Goal: Task Accomplishment & Management: Complete application form

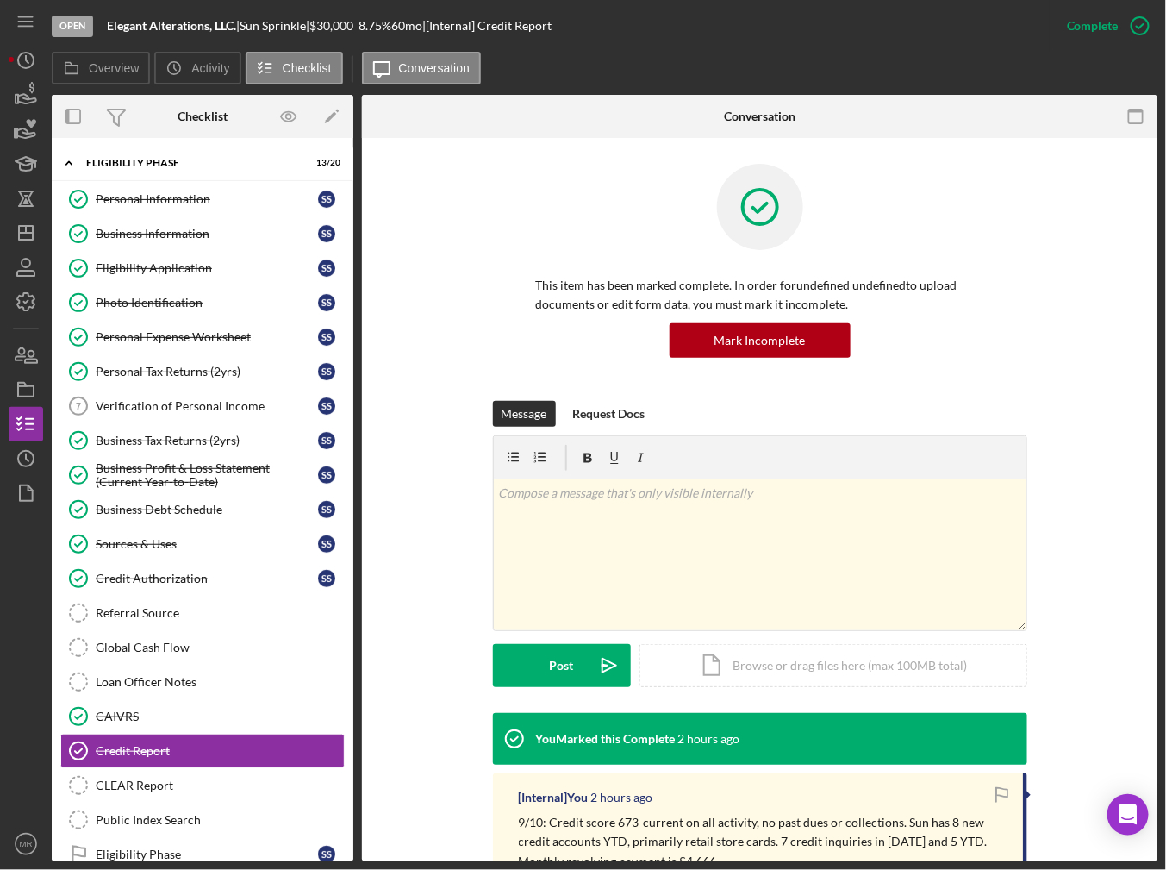
scroll to position [135, 0]
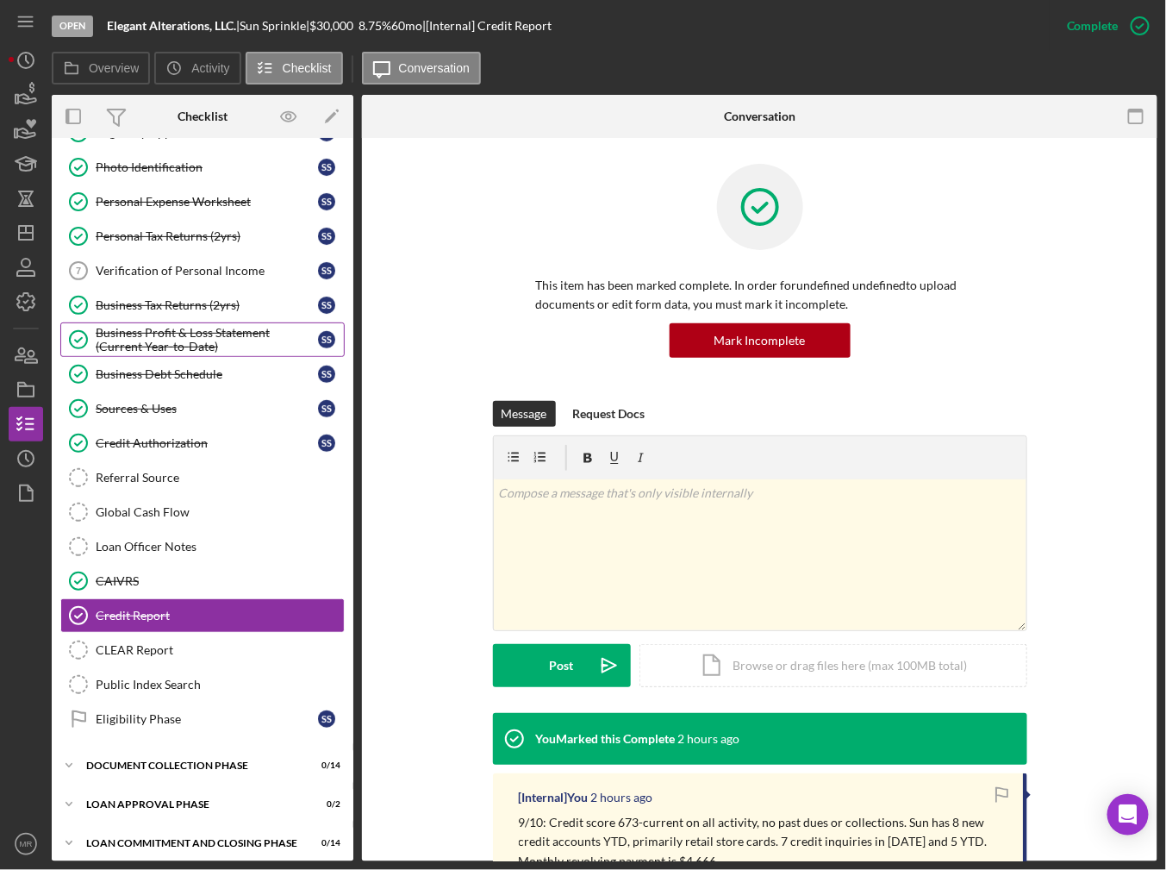
click at [167, 332] on div "Business Profit & Loss Statement (Current Year-to-Date)" at bounding box center [207, 340] width 222 height 28
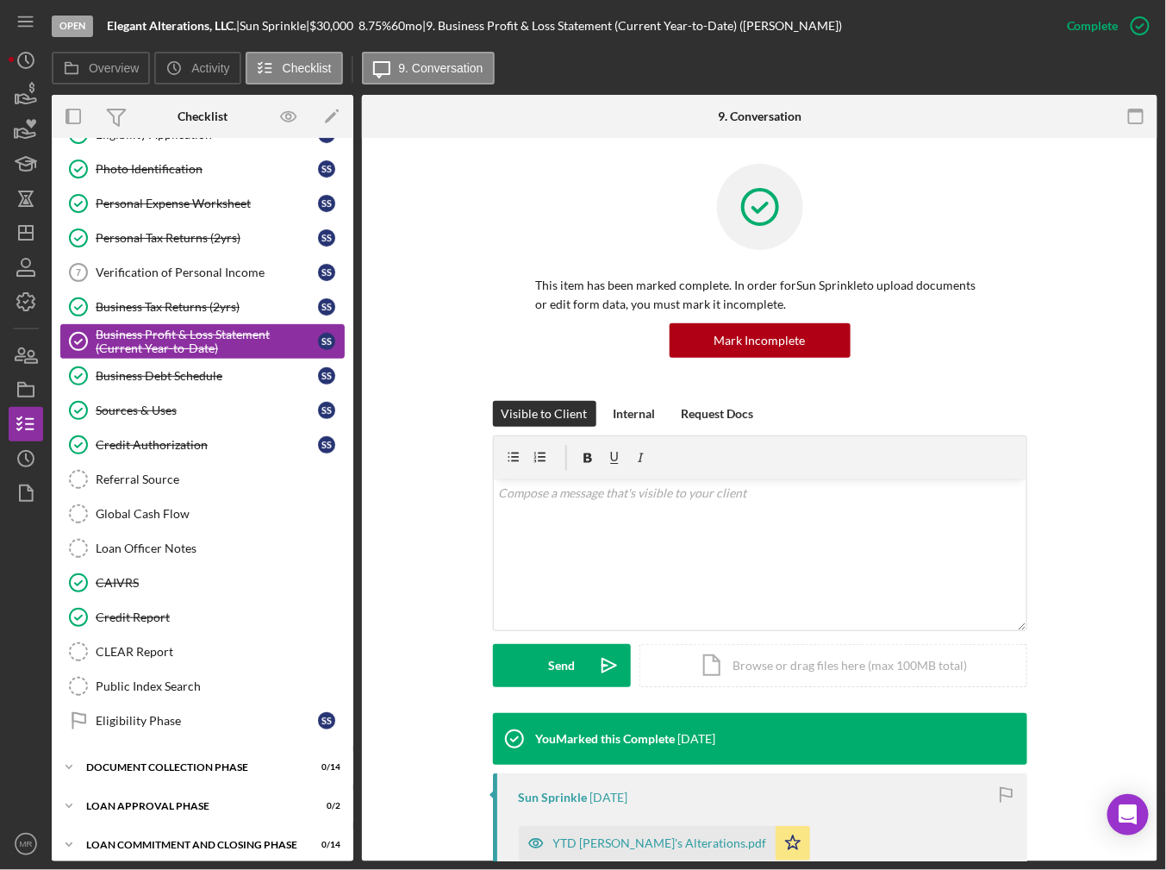
scroll to position [135, 0]
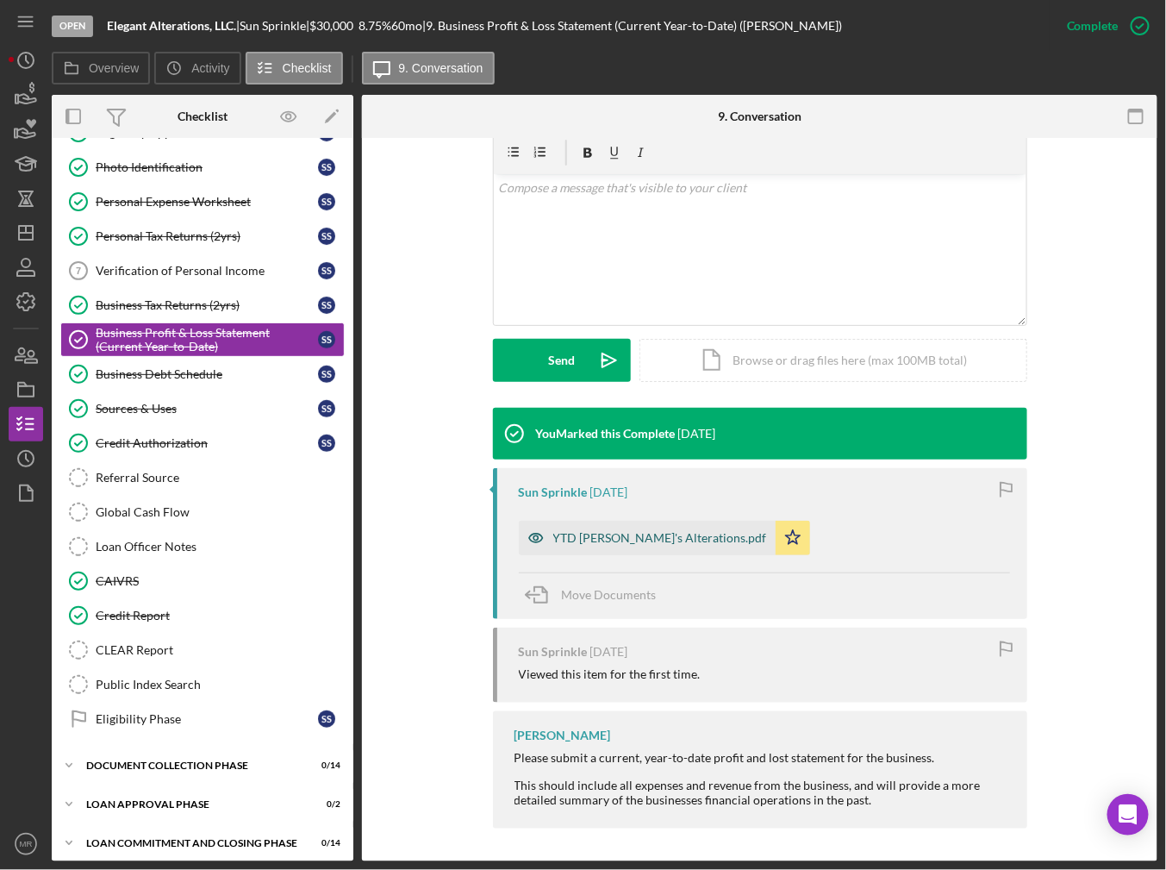
click at [564, 552] on div "YTD Nancy's Alterations.pdf" at bounding box center [647, 538] width 257 height 34
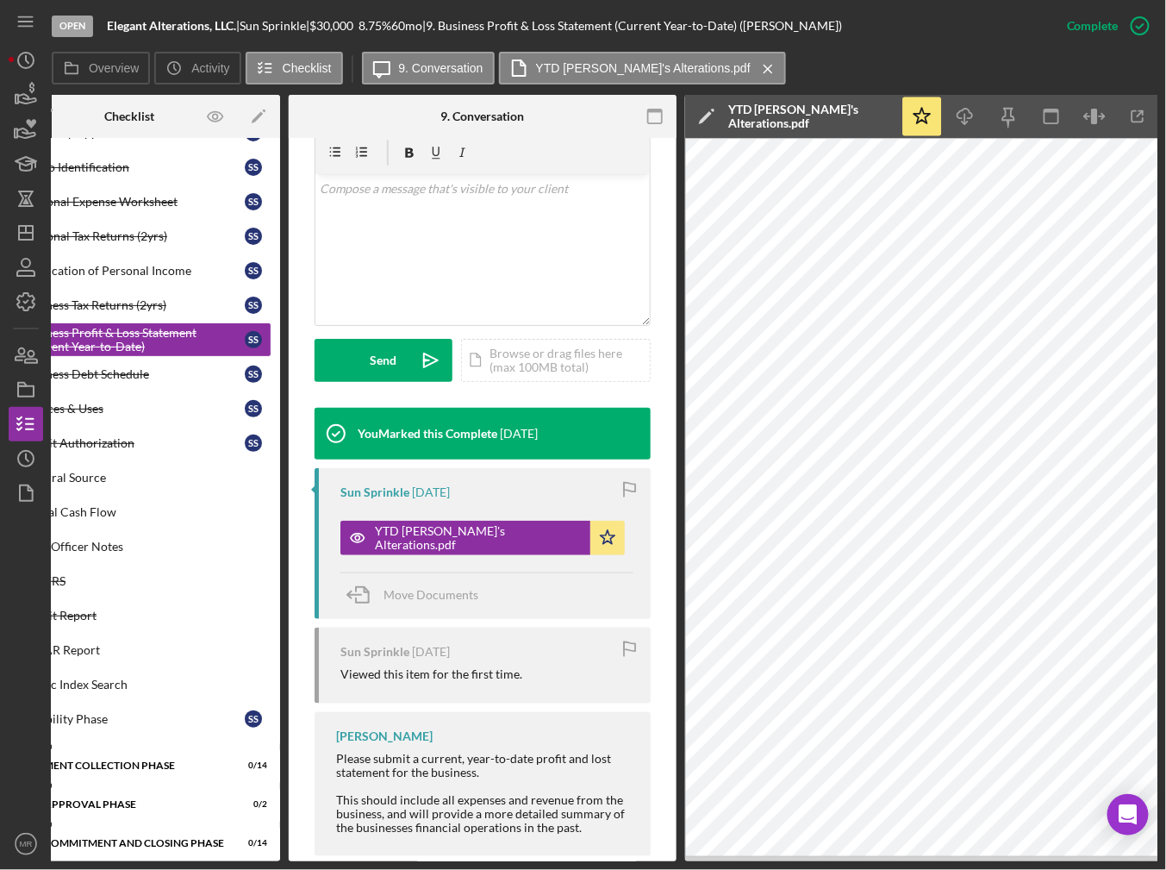
scroll to position [0, 0]
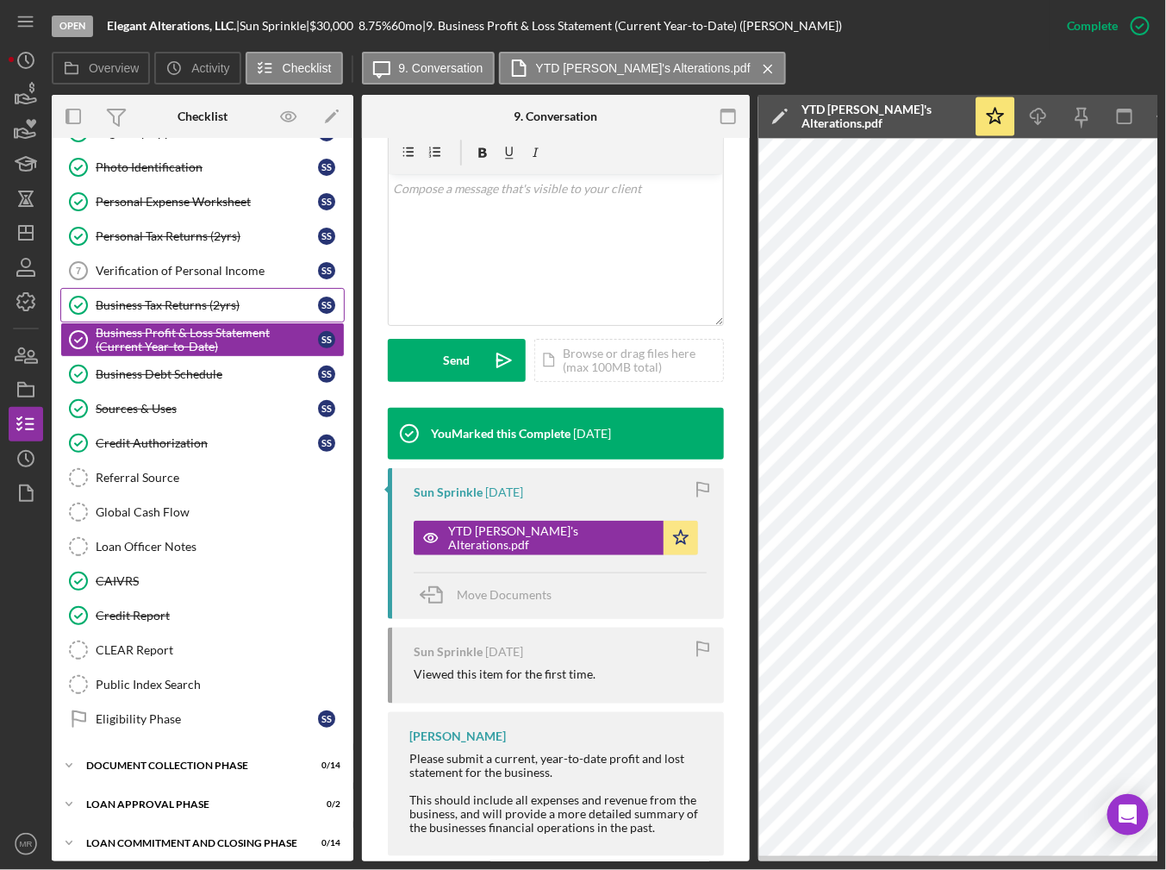
click at [225, 309] on link "Business Tax Returns (2yrs) Business Tax Returns (2yrs) S S" at bounding box center [202, 305] width 284 height 34
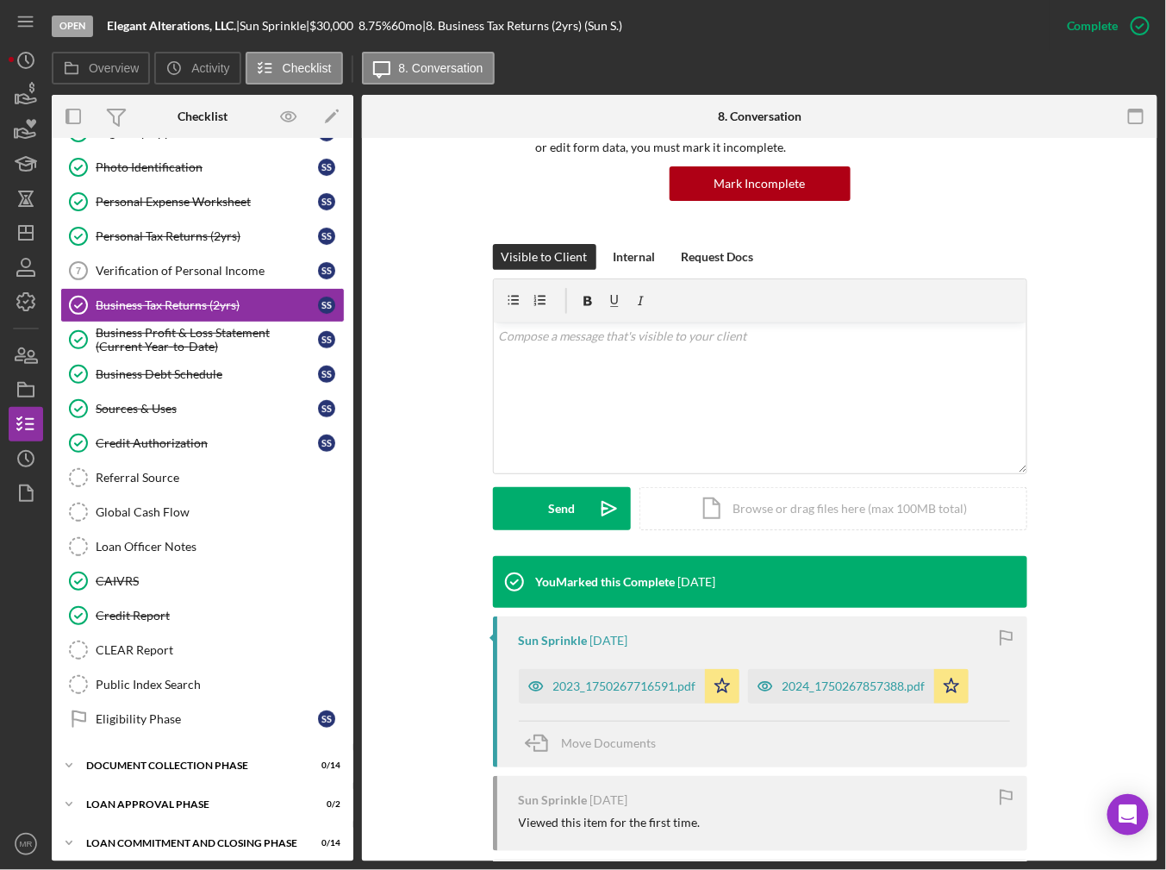
scroll to position [172, 0]
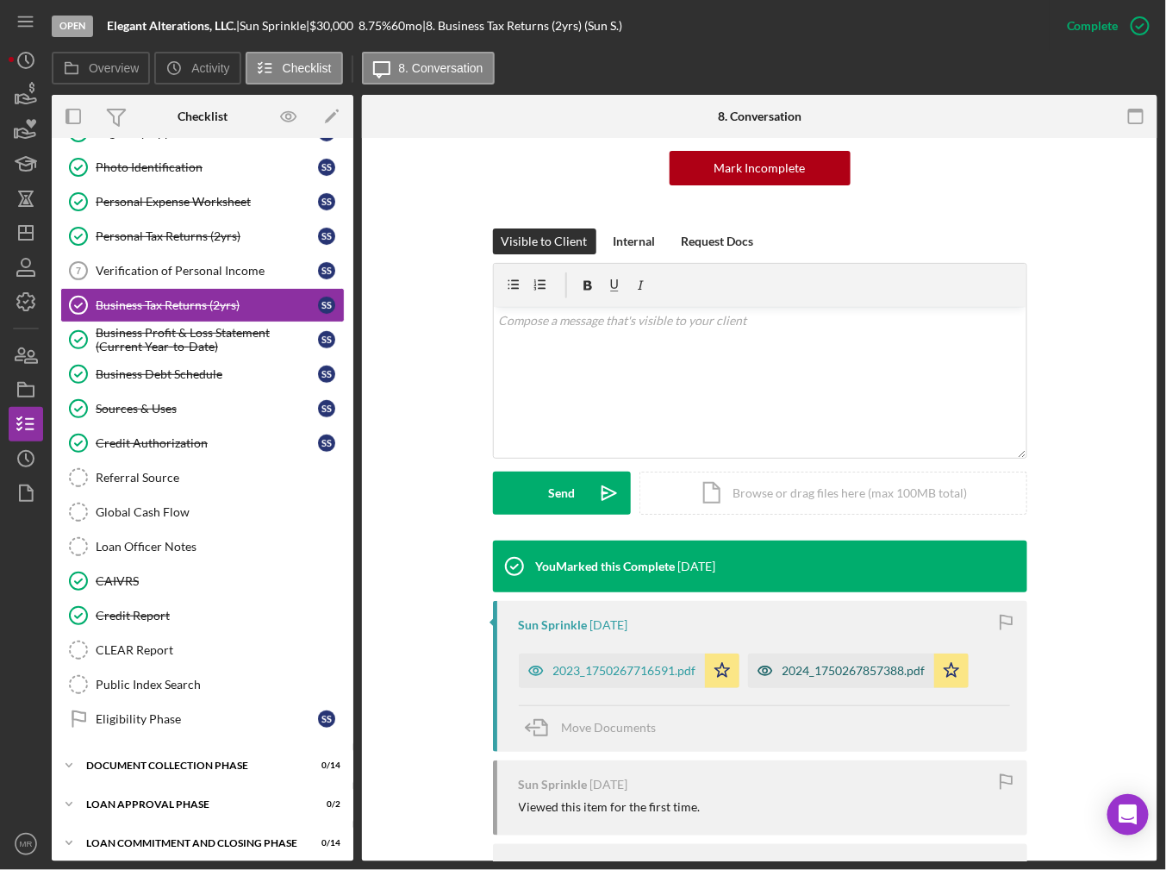
click at [815, 677] on div "2024_1750267857388.pdf" at bounding box center [841, 670] width 186 height 34
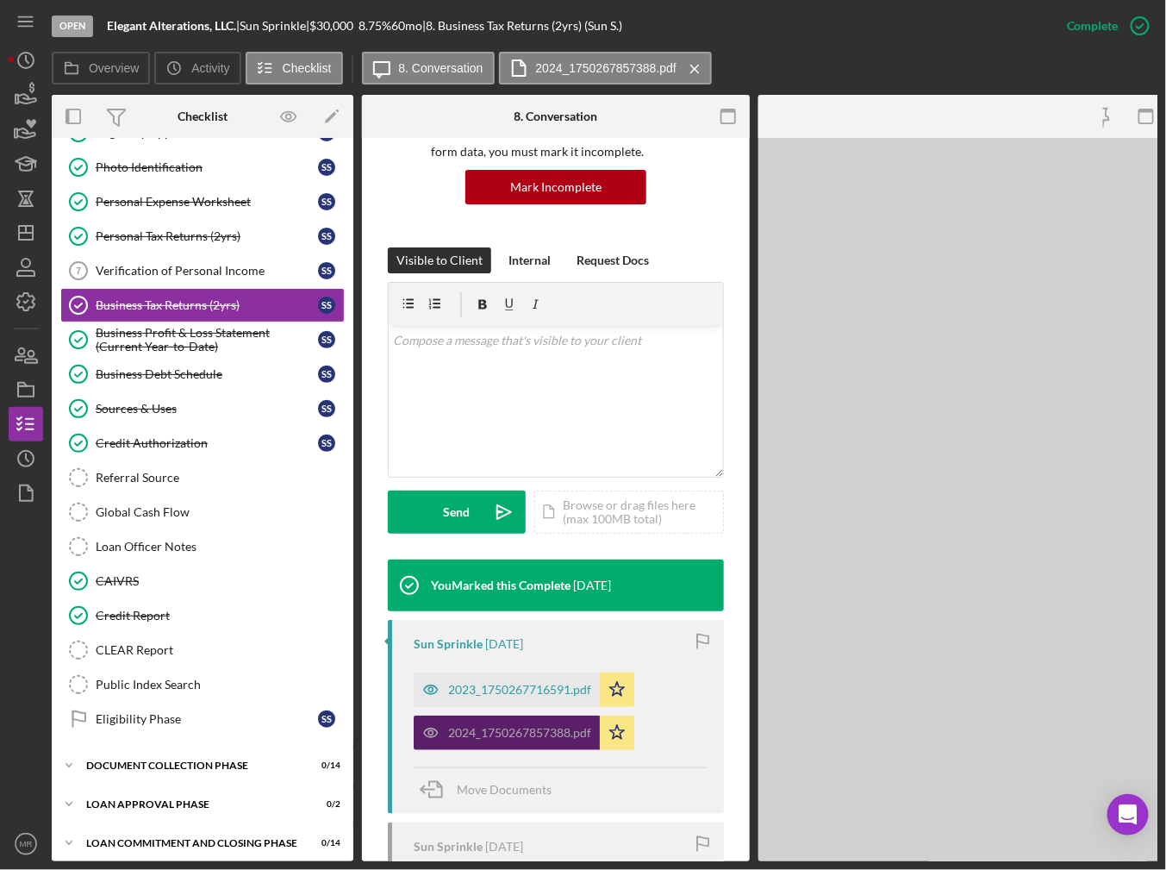
scroll to position [191, 0]
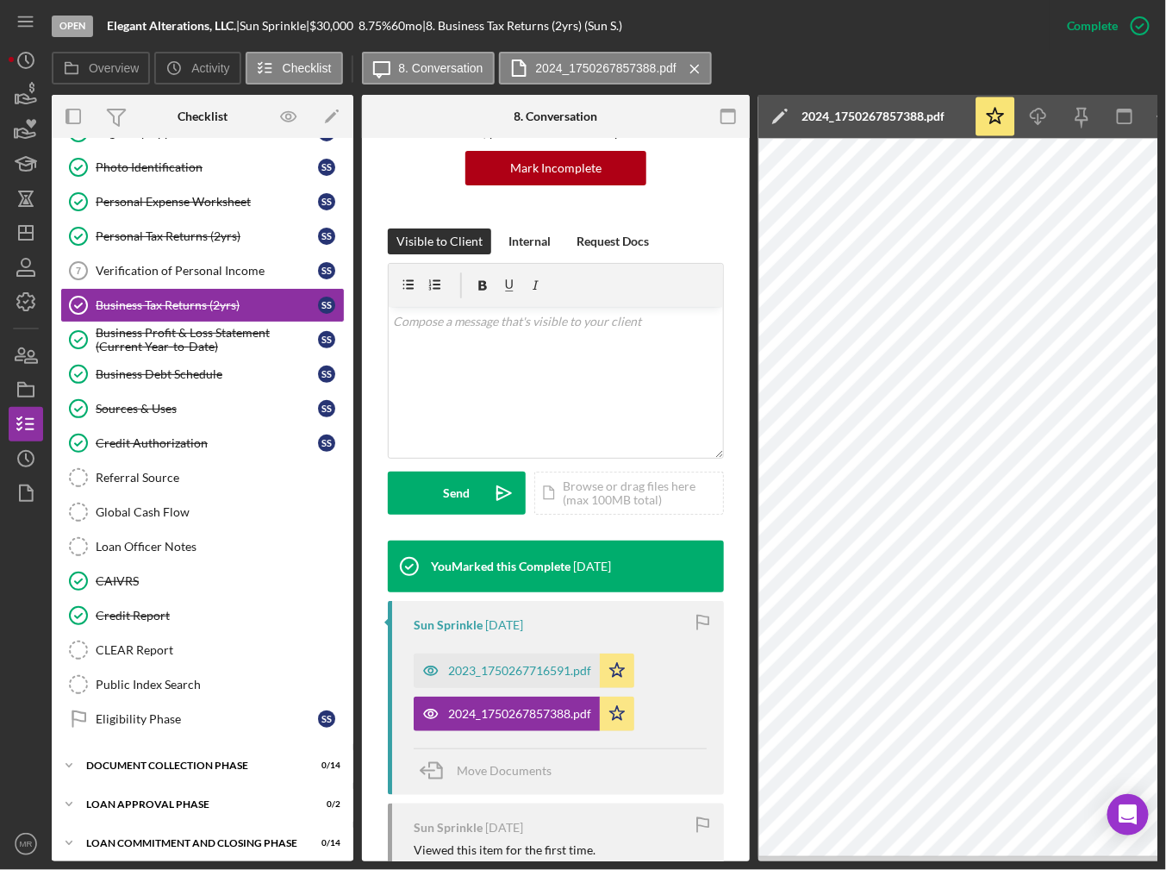
drag, startPoint x: 1050, startPoint y: 862, endPoint x: 1082, endPoint y: 859, distance: 32.0
click at [1082, 859] on div "Open Elegant Alterations, LLC. | Sun Sprinkle | $30,000 $30,000 8.75 % 60 mo | …" at bounding box center [583, 435] width 1166 height 870
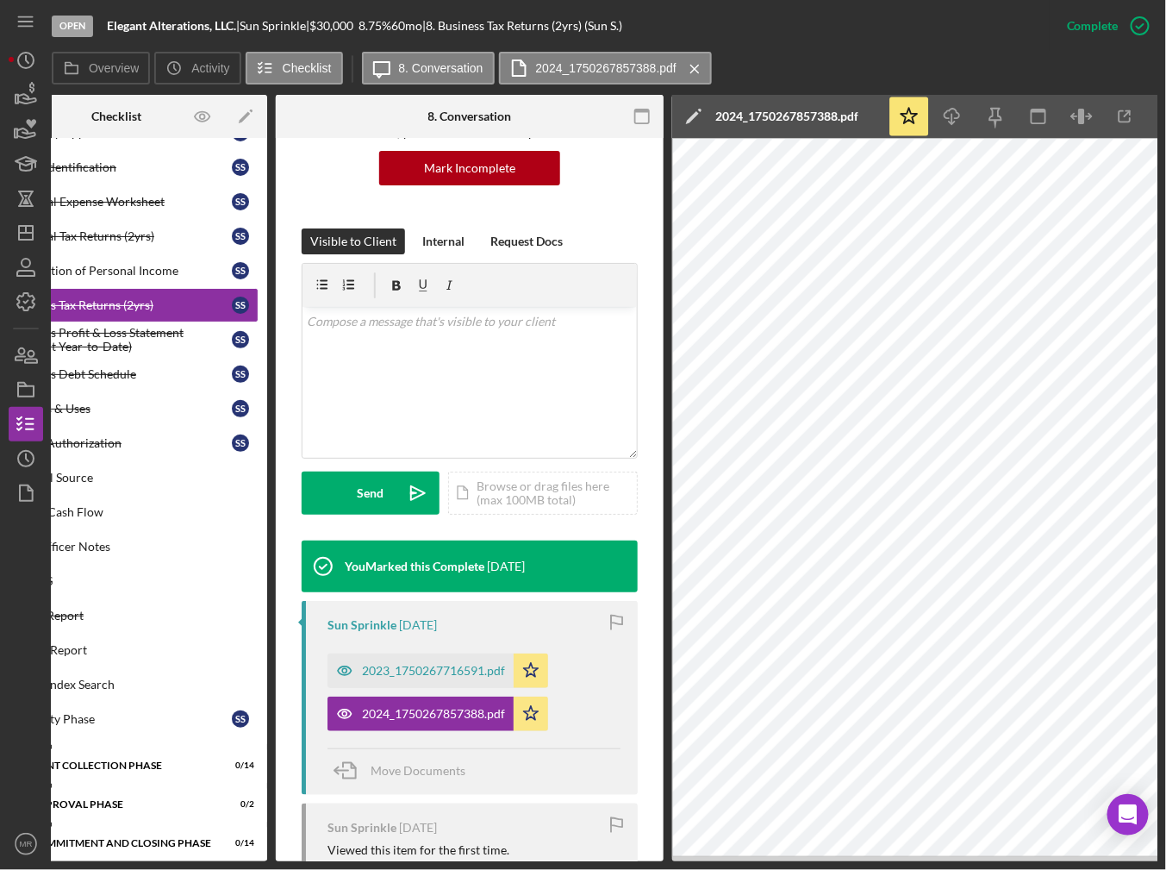
scroll to position [0, 89]
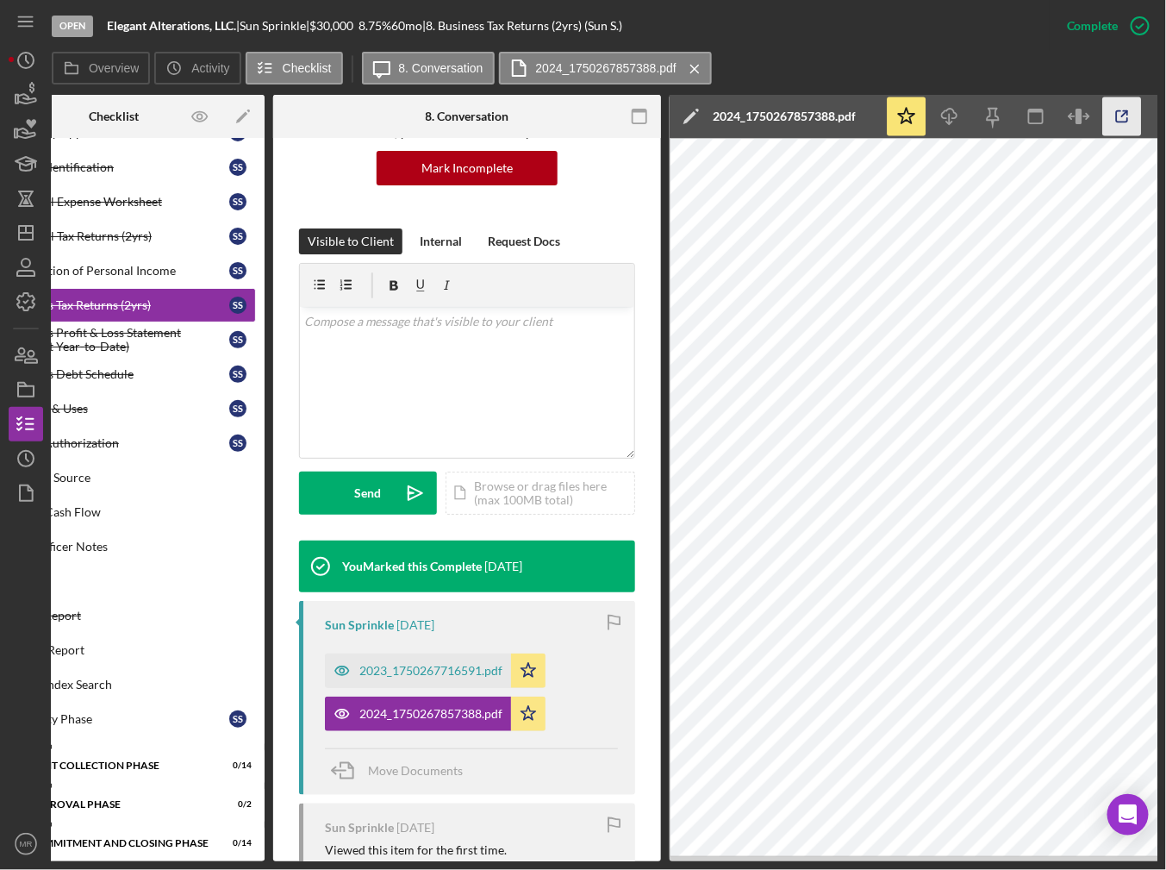
click at [1117, 112] on icon "button" at bounding box center [1122, 116] width 11 height 11
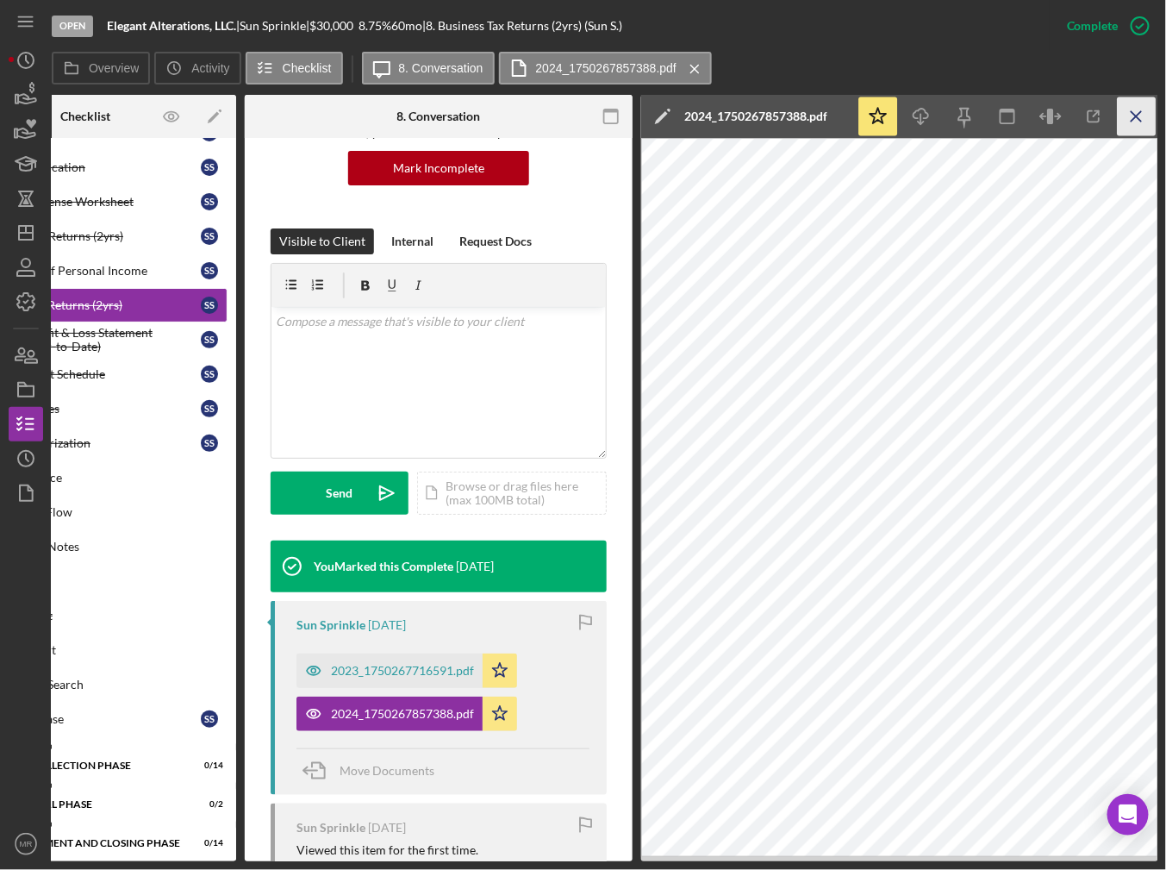
click at [1140, 111] on line "button" at bounding box center [1136, 115] width 9 height 9
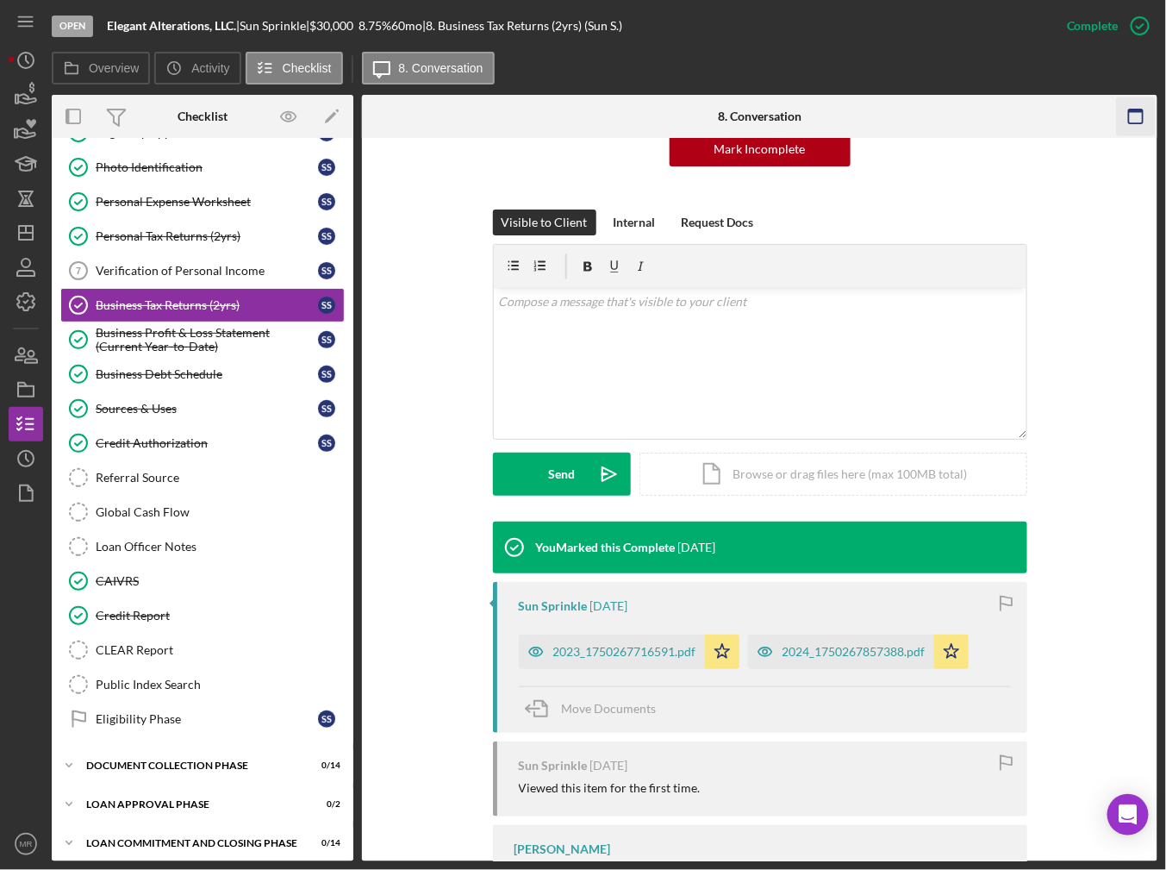
scroll to position [172, 0]
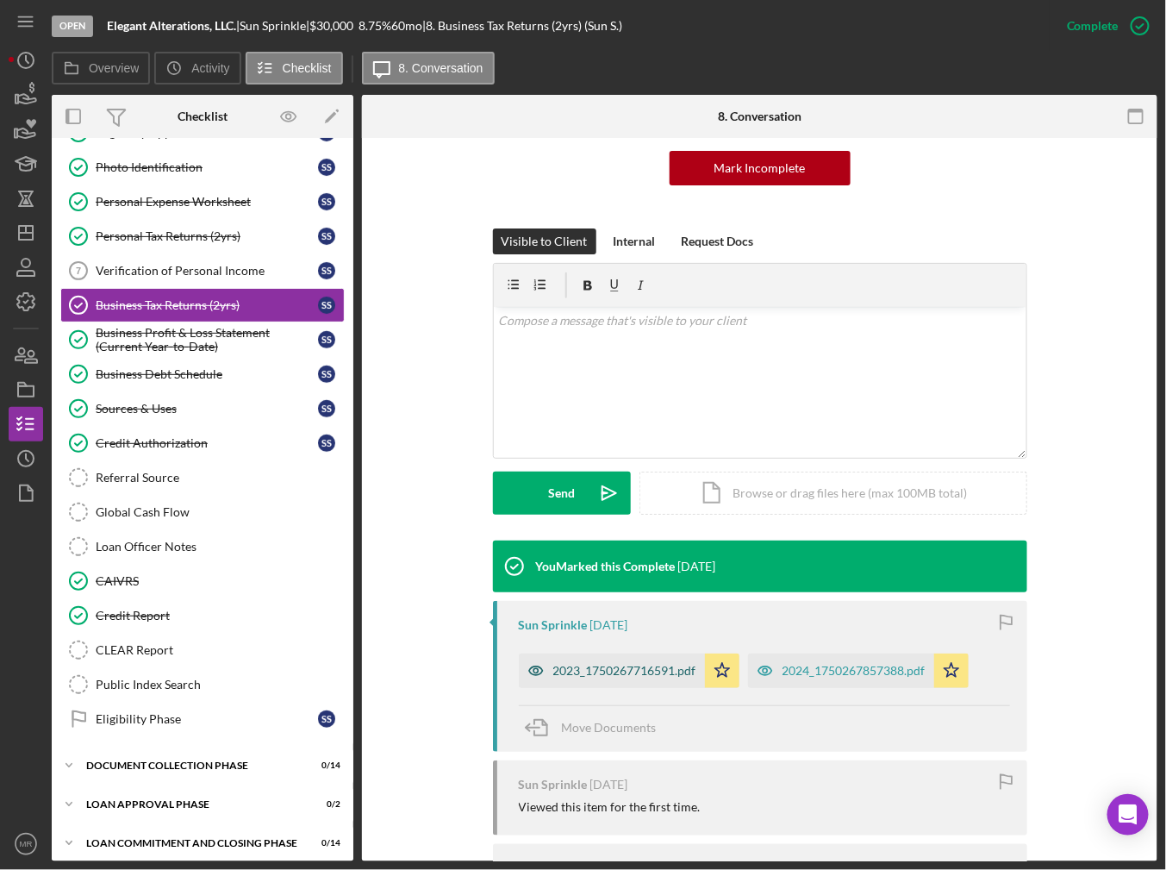
click at [611, 677] on div "2023_1750267716591.pdf" at bounding box center [612, 670] width 186 height 34
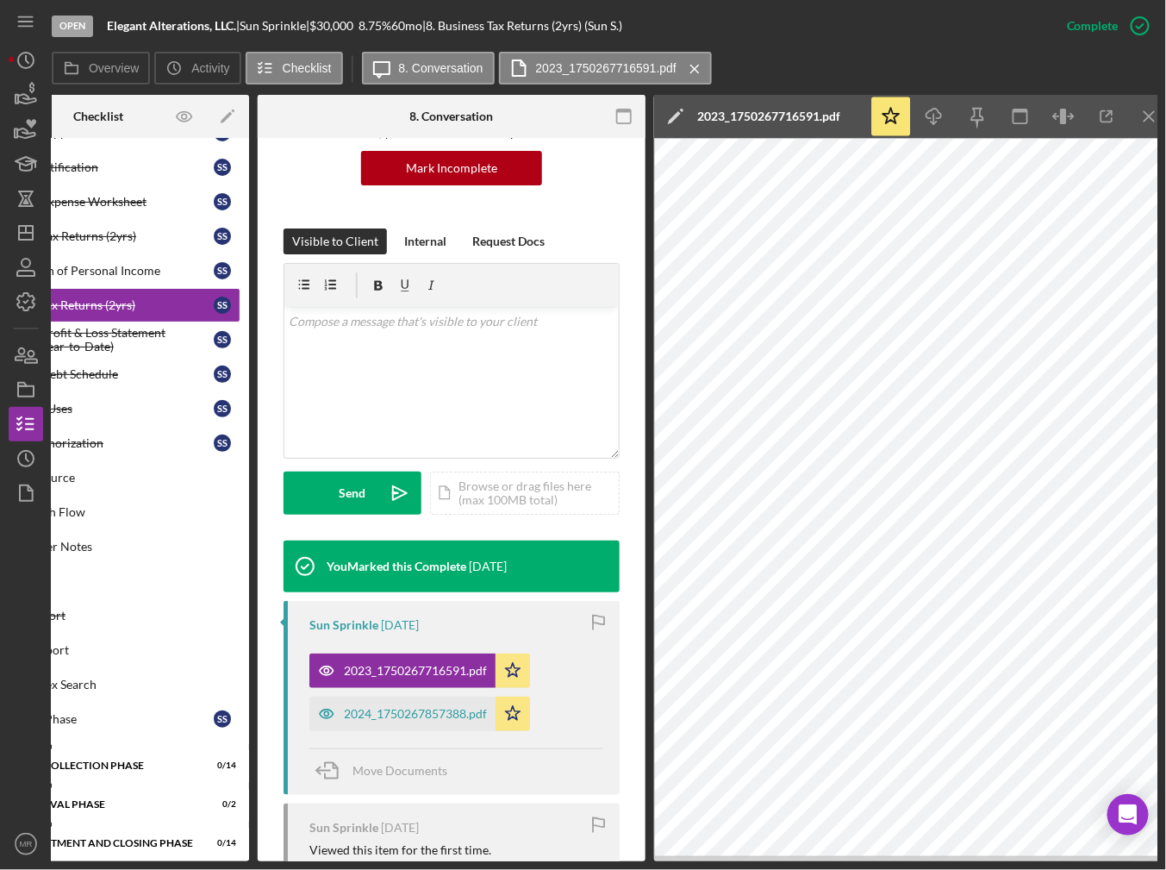
scroll to position [0, 117]
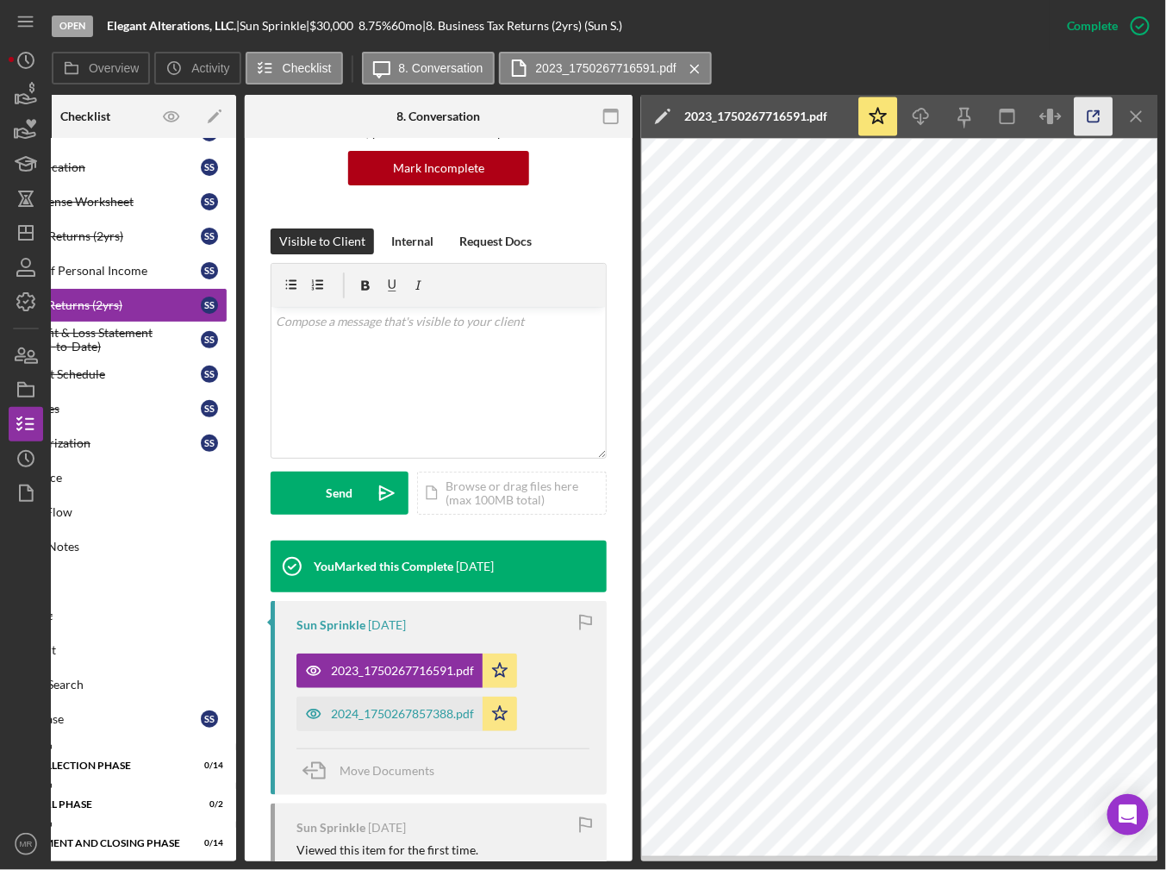
click at [1095, 126] on icon "button" at bounding box center [1094, 116] width 39 height 39
click at [1142, 129] on icon "Icon/Menu Close" at bounding box center [1137, 116] width 39 height 39
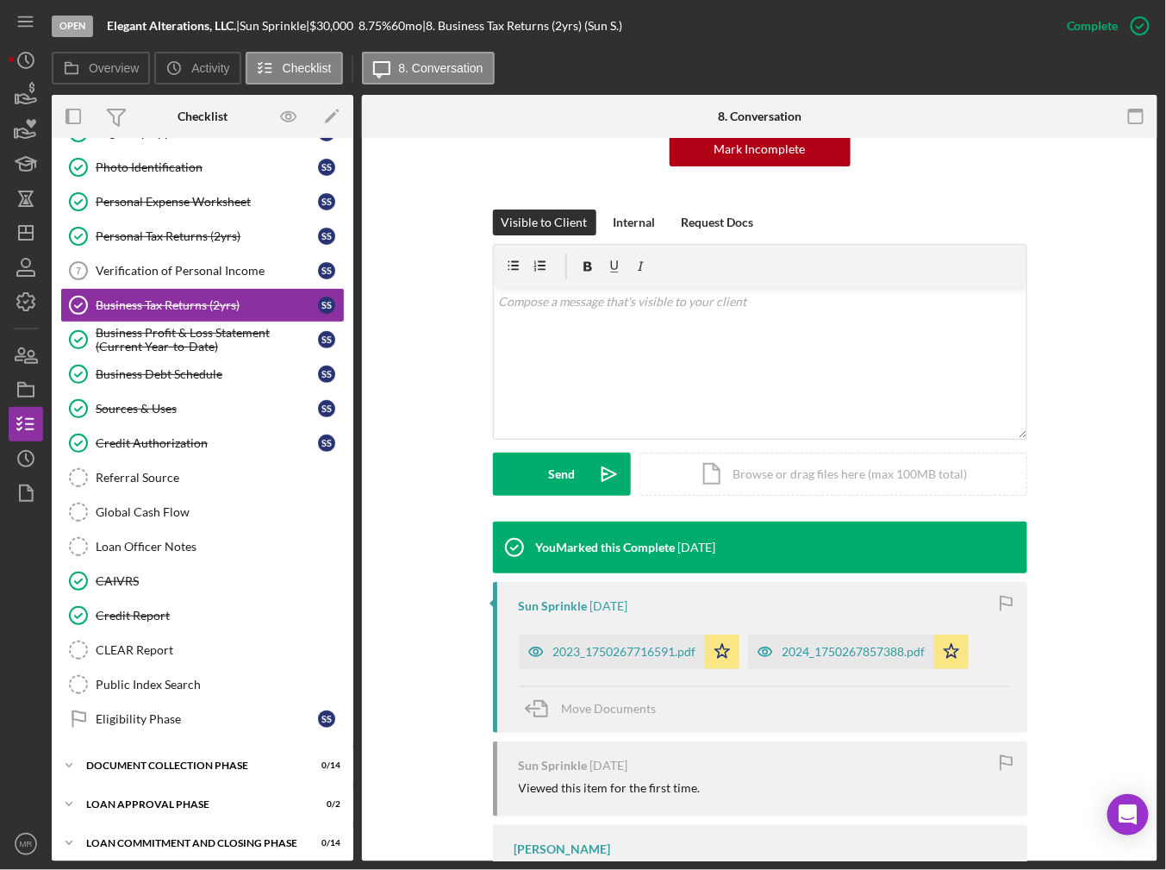
scroll to position [172, 0]
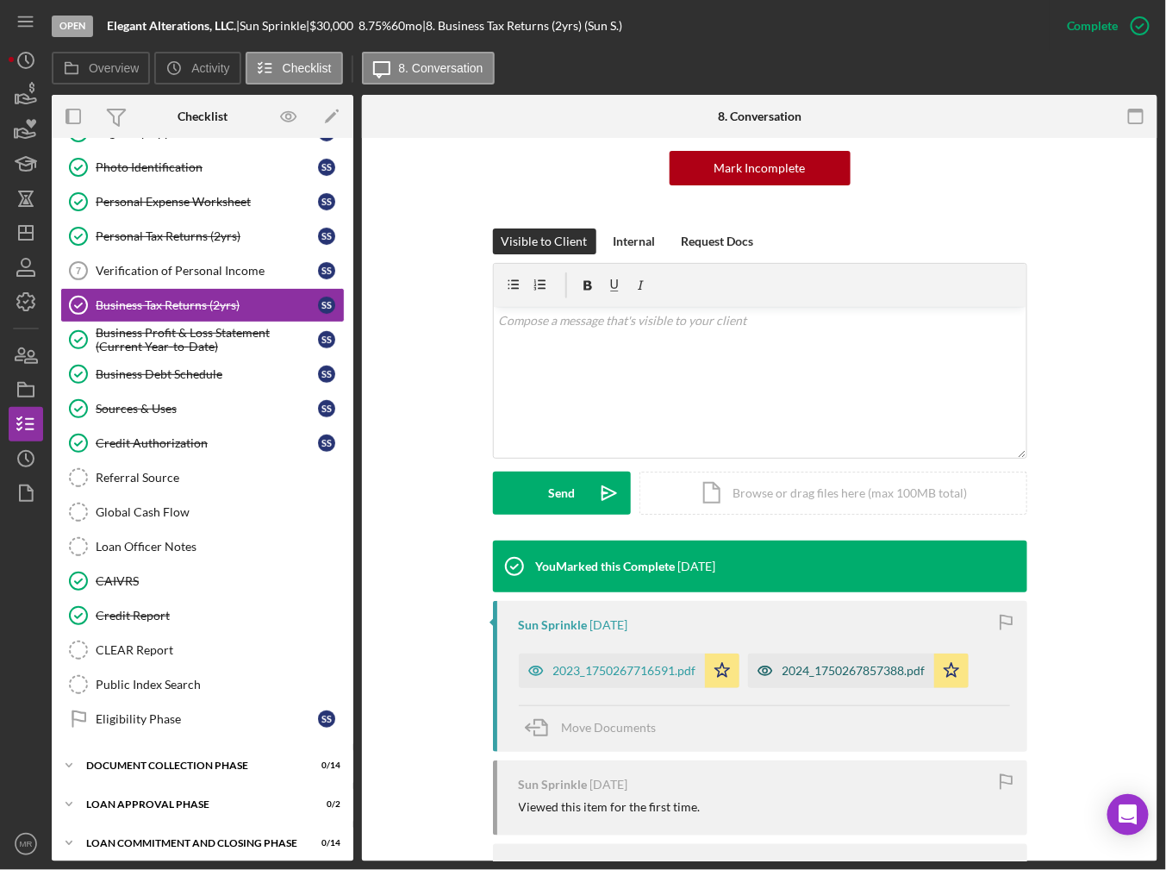
click at [838, 668] on div "2024_1750267857388.pdf" at bounding box center [854, 671] width 143 height 14
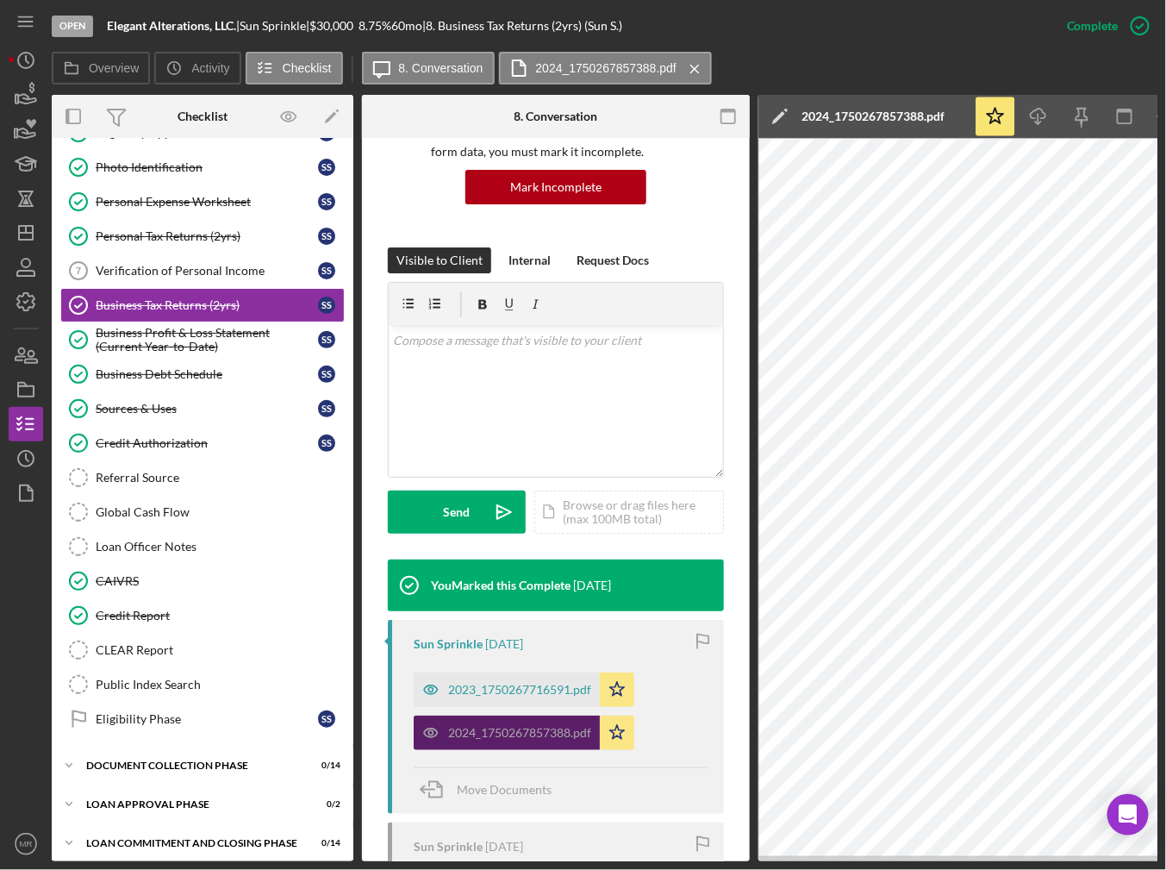
scroll to position [191, 0]
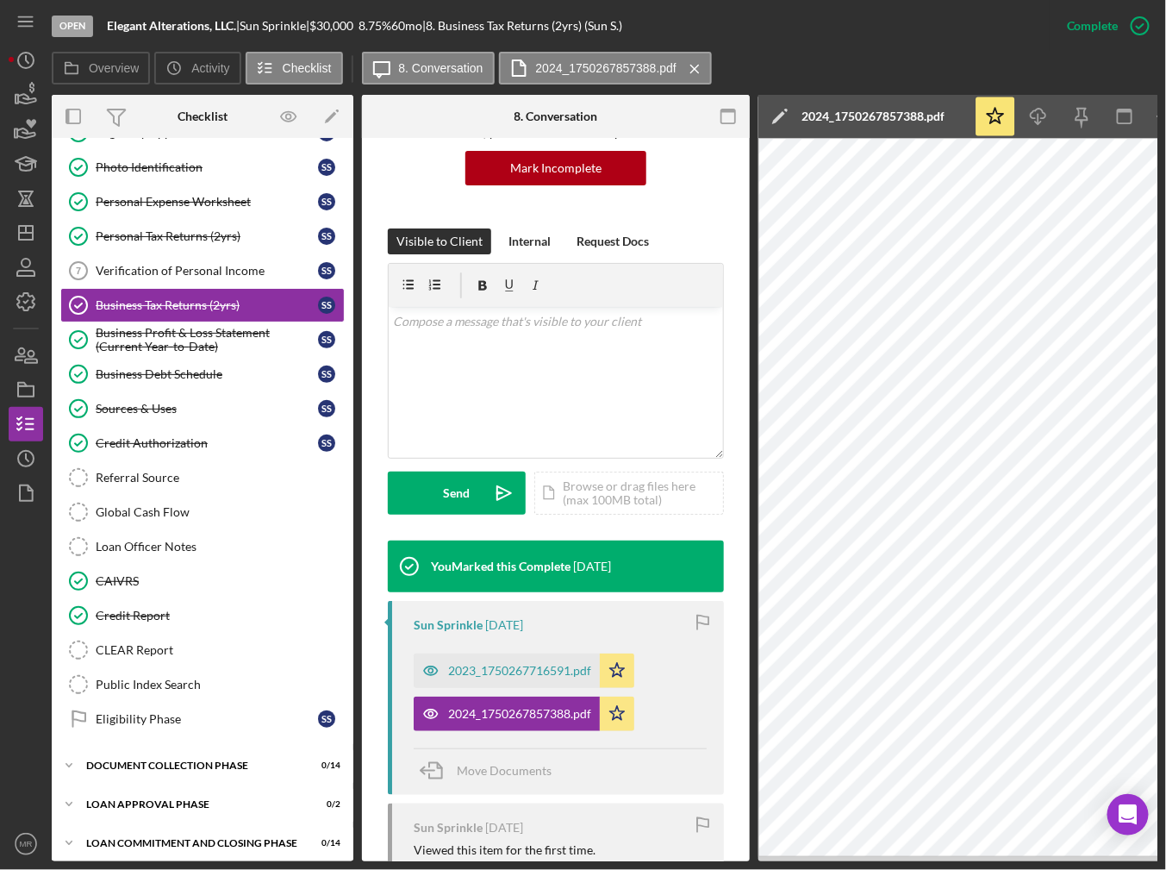
click at [901, 861] on div "Open Elegant Alterations, LLC. | Sun Sprinkle | $30,000 $30,000 8.75 % 60 mo | …" at bounding box center [583, 435] width 1166 height 870
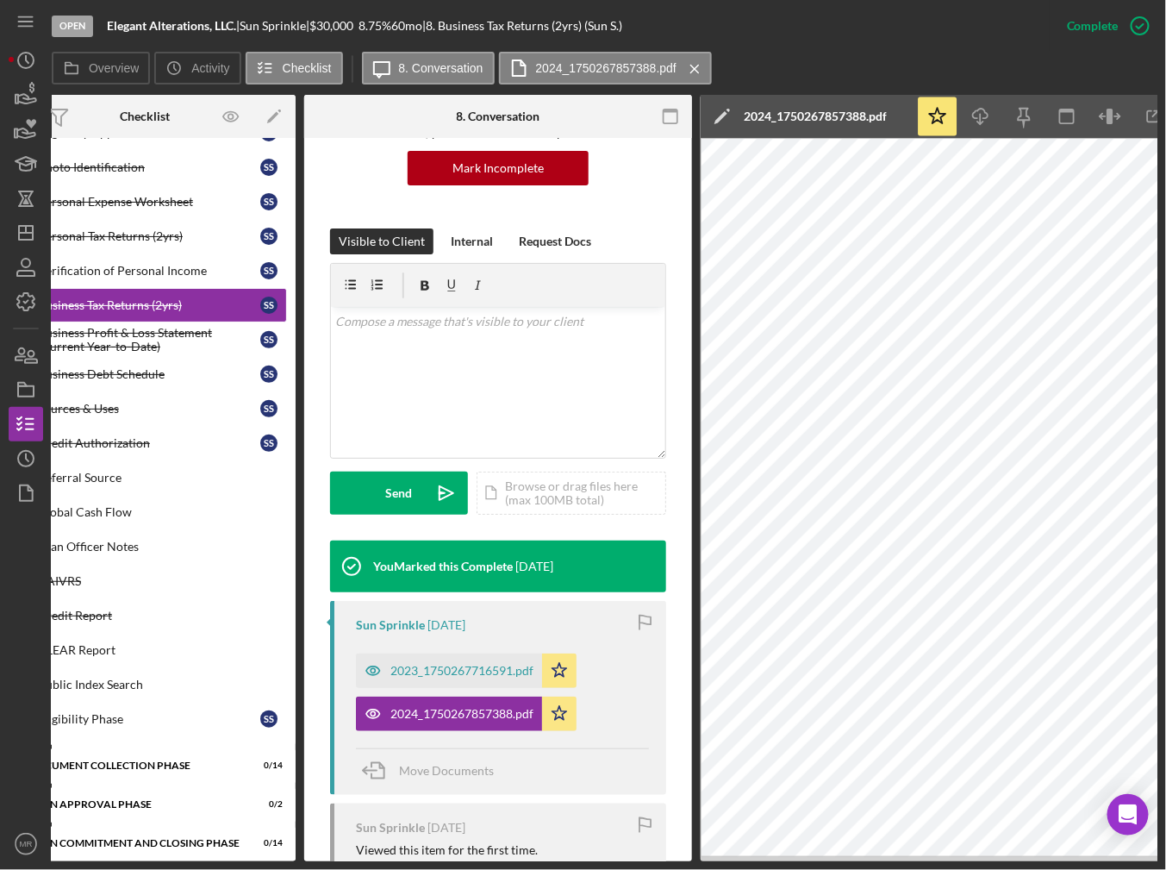
scroll to position [0, 80]
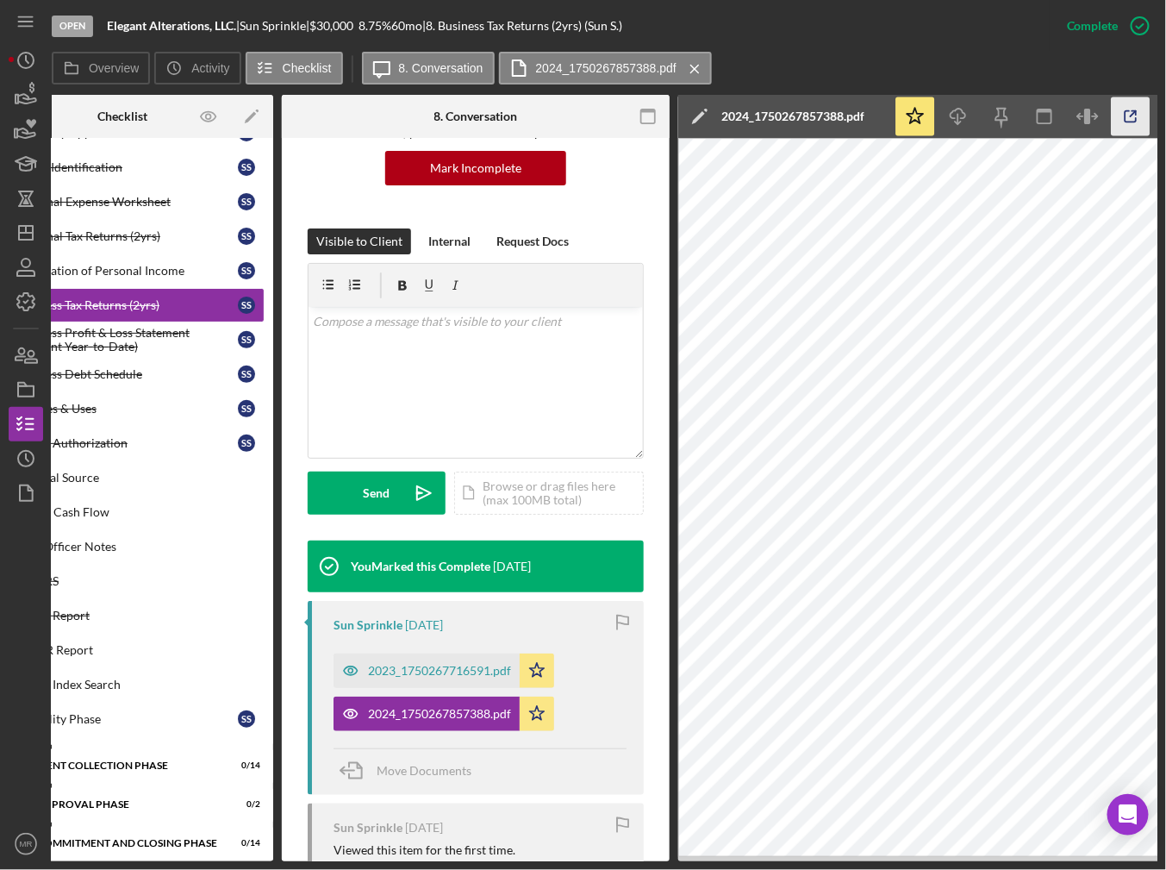
click at [1136, 116] on icon "button" at bounding box center [1131, 116] width 39 height 39
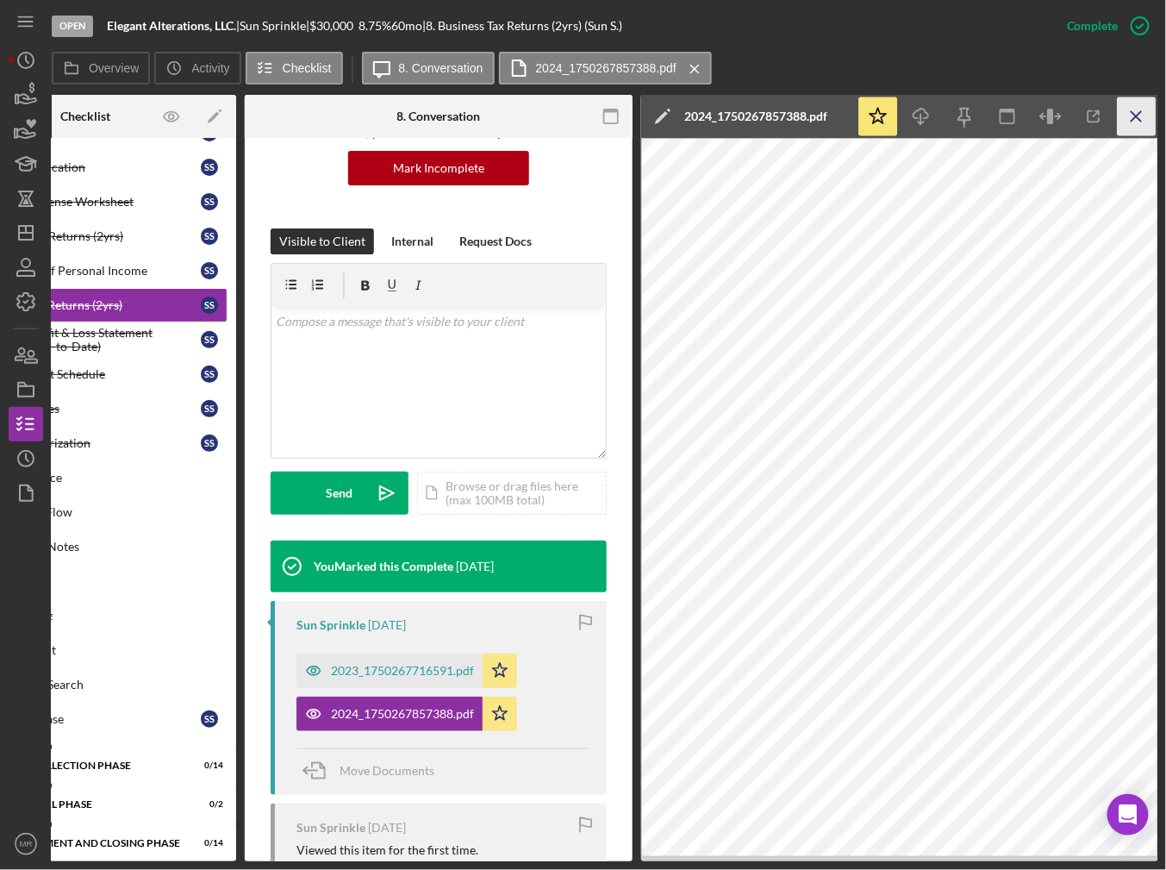
click at [1142, 114] on icon "Icon/Menu Close" at bounding box center [1137, 116] width 39 height 39
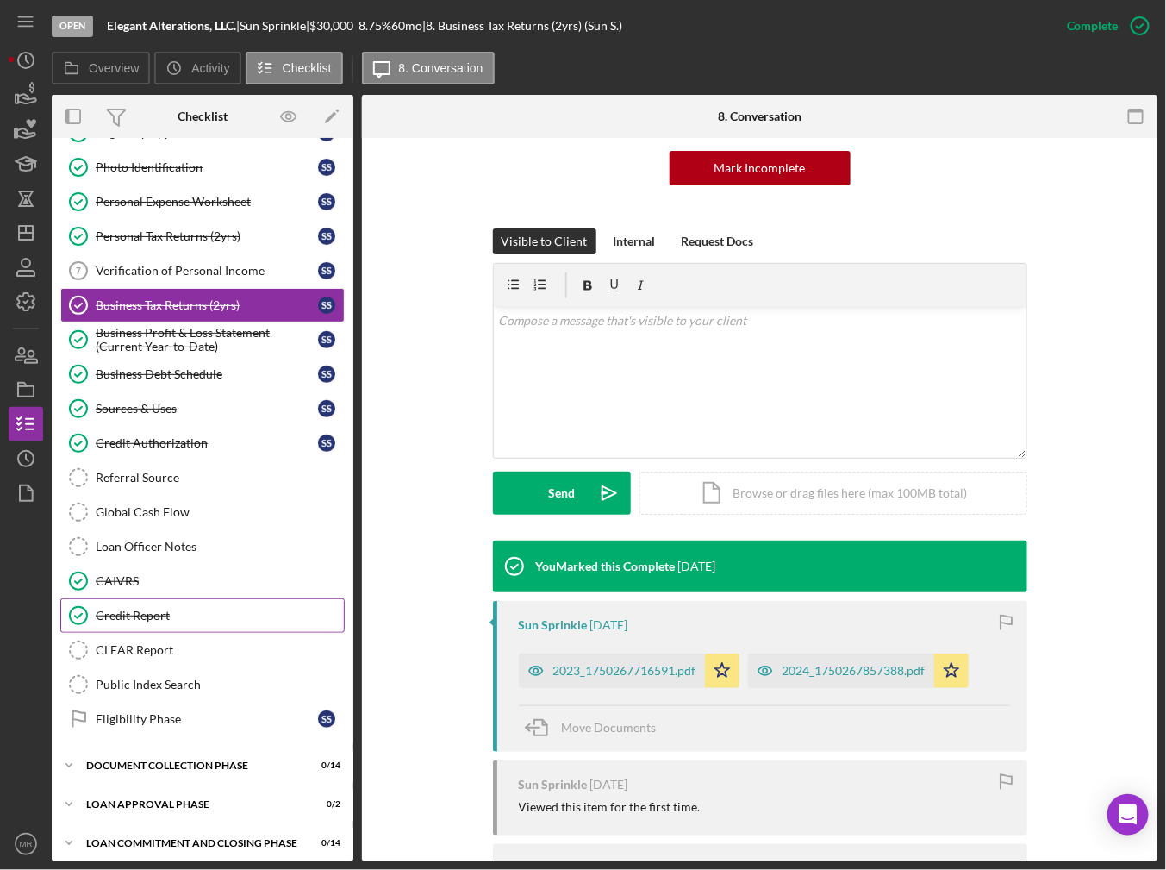
click at [187, 608] on div "Credit Report" at bounding box center [220, 615] width 248 height 14
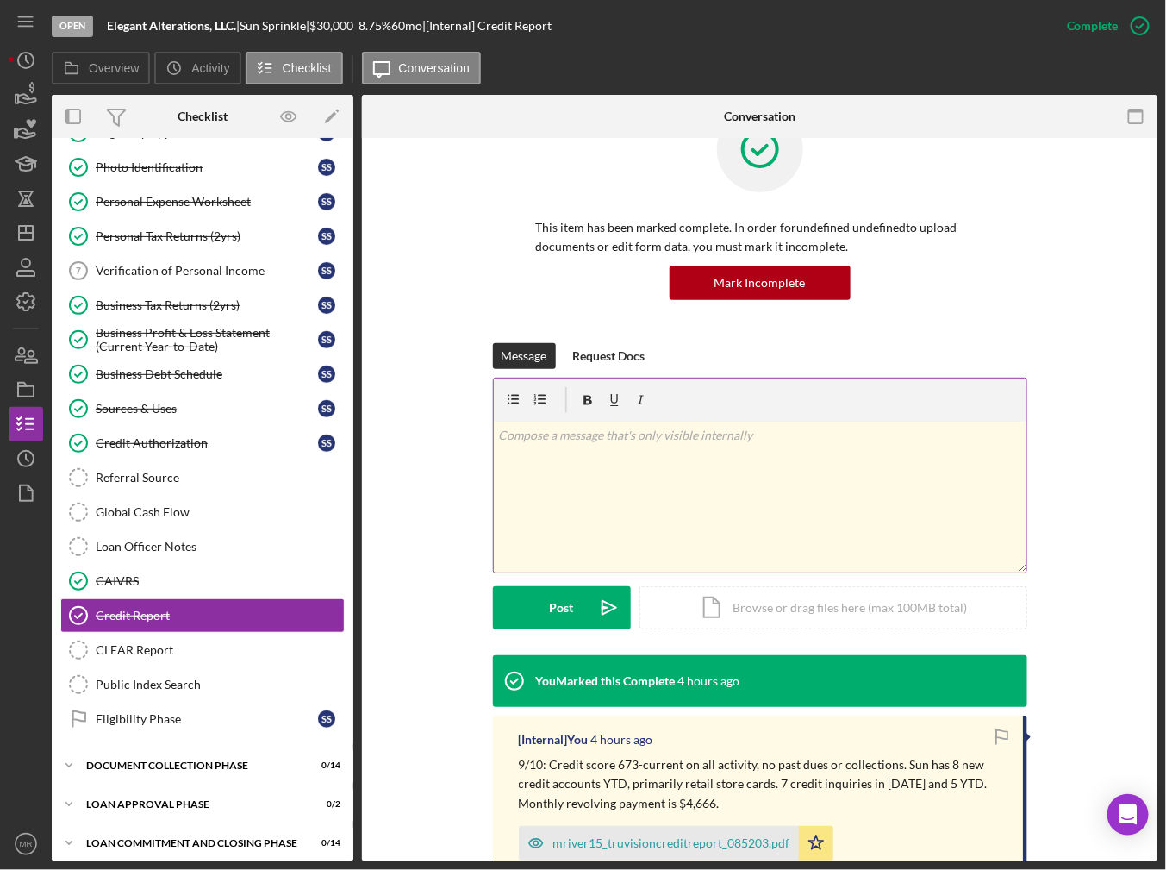
scroll to position [259, 0]
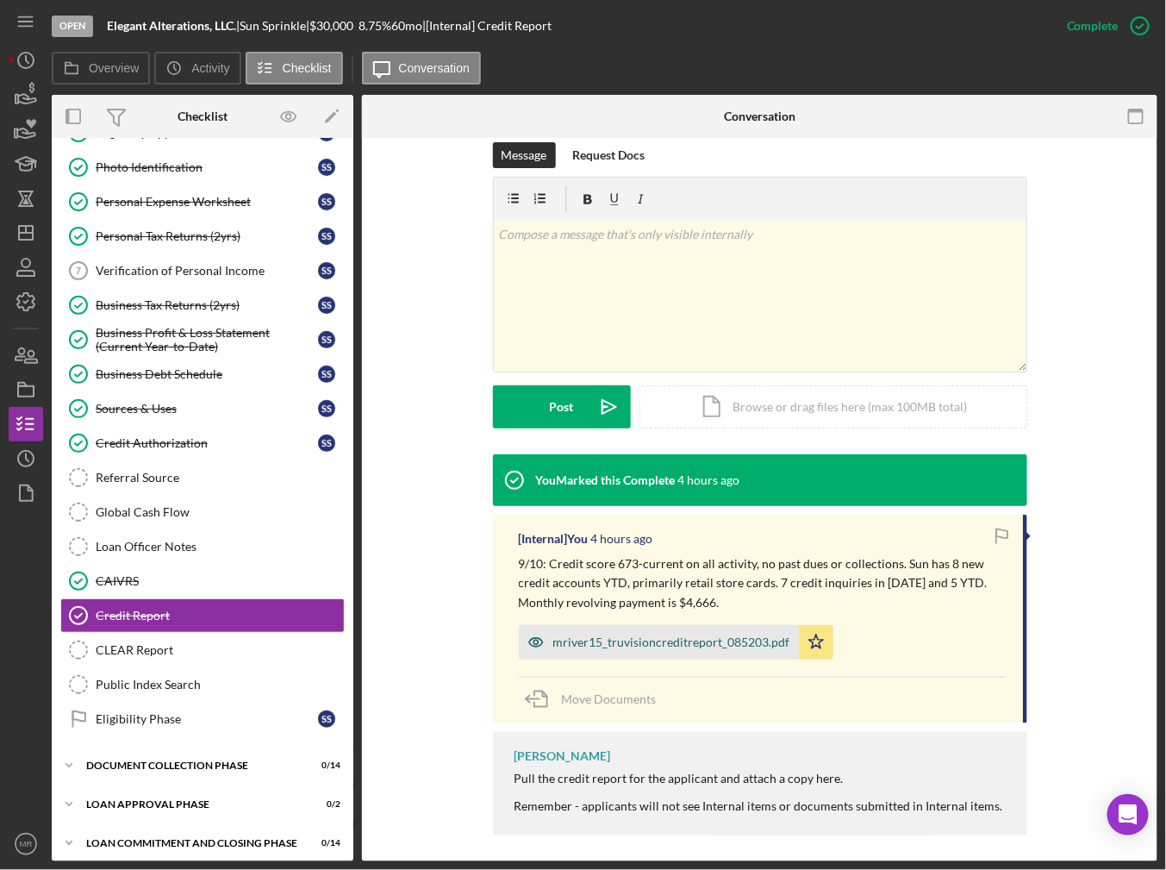
click at [683, 640] on div "mriver15_truvisioncreditreport_085203.pdf" at bounding box center [671, 642] width 237 height 14
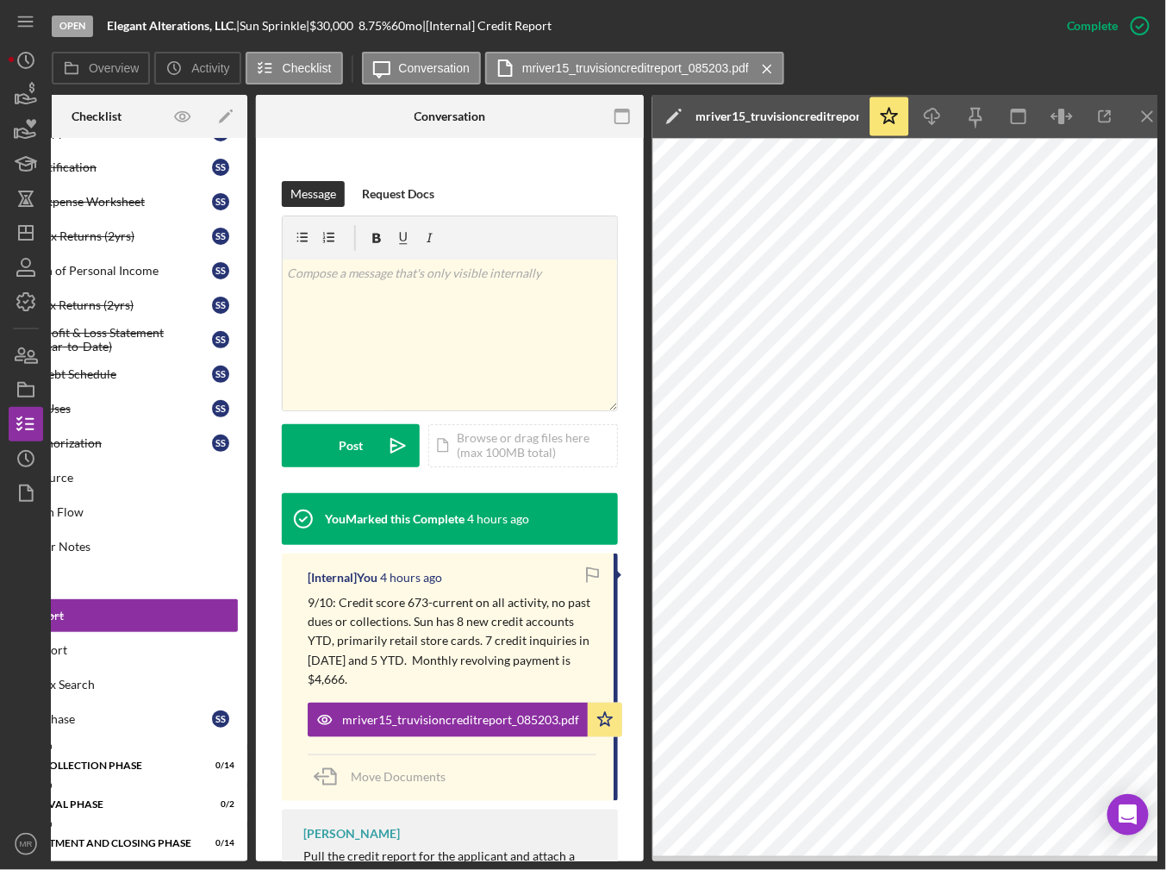
scroll to position [0, 109]
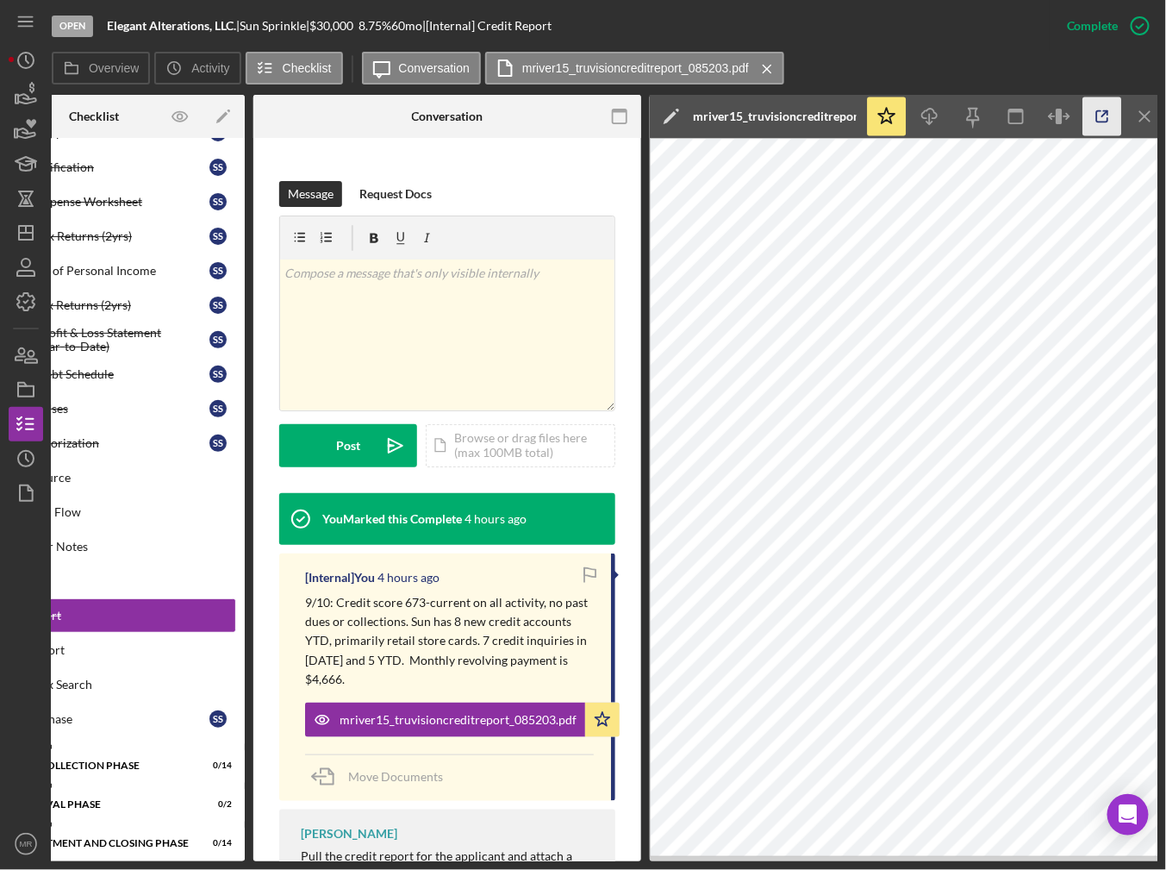
click at [1107, 126] on icon "button" at bounding box center [1102, 116] width 39 height 39
drag, startPoint x: 491, startPoint y: 855, endPoint x: 394, endPoint y: 854, distance: 97.4
click at [396, 854] on div "Pull the credit report for the applicant and attach a copy here. Remember - app…" at bounding box center [449, 883] width 297 height 69
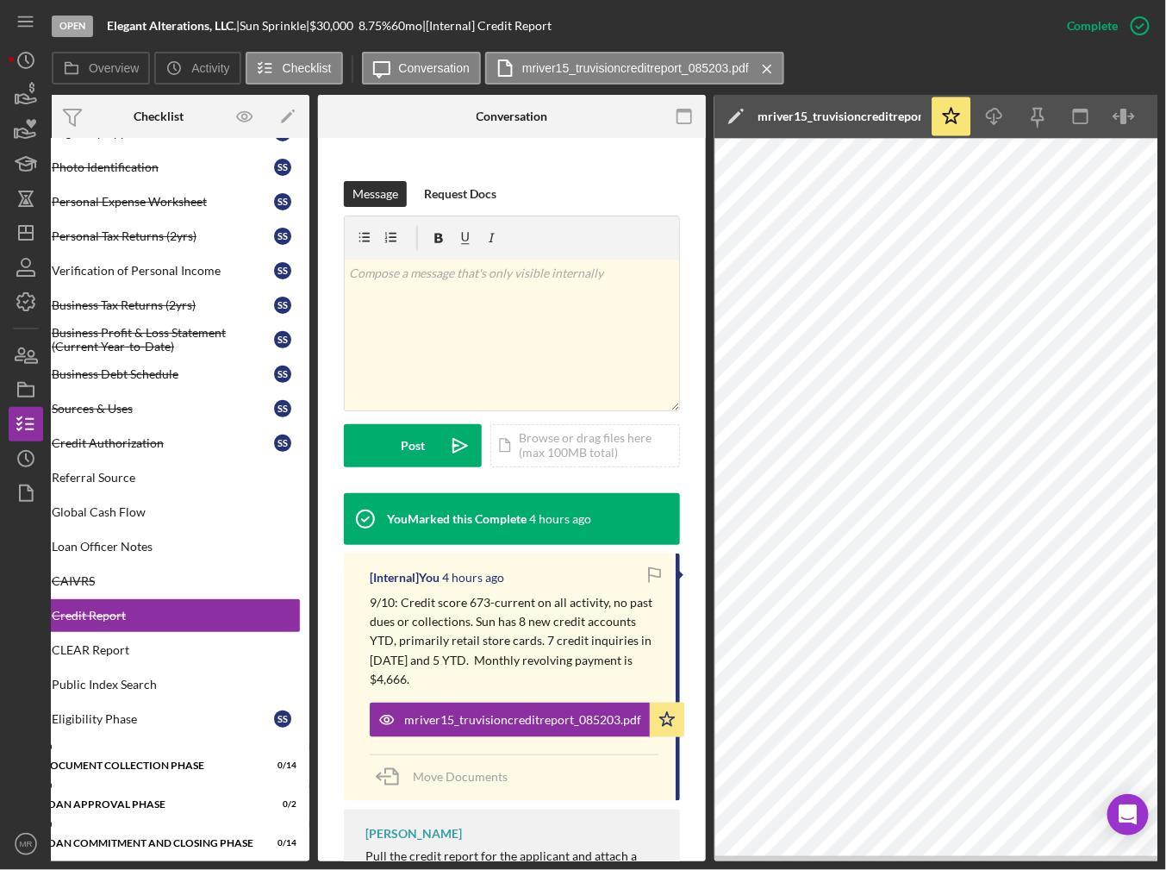
scroll to position [0, 0]
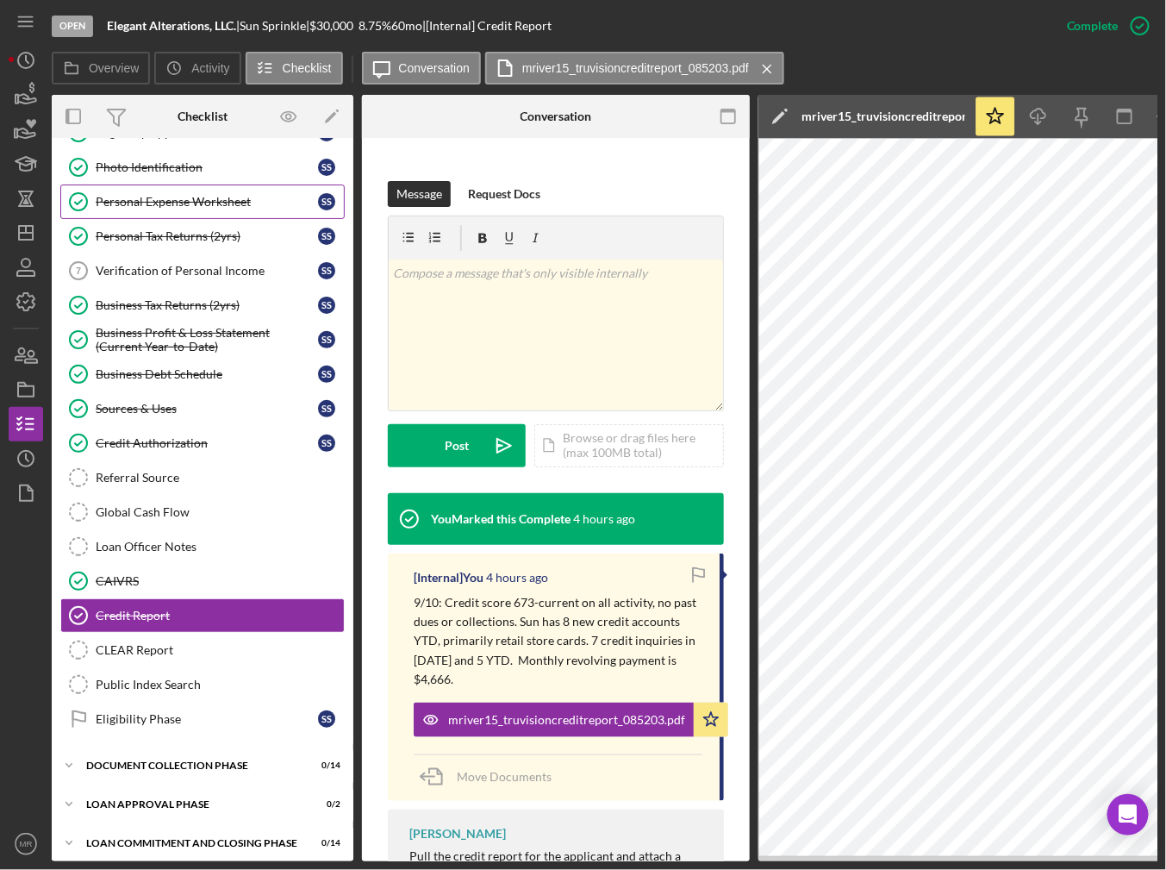
click at [252, 196] on div "Personal Expense Worksheet" at bounding box center [207, 202] width 222 height 14
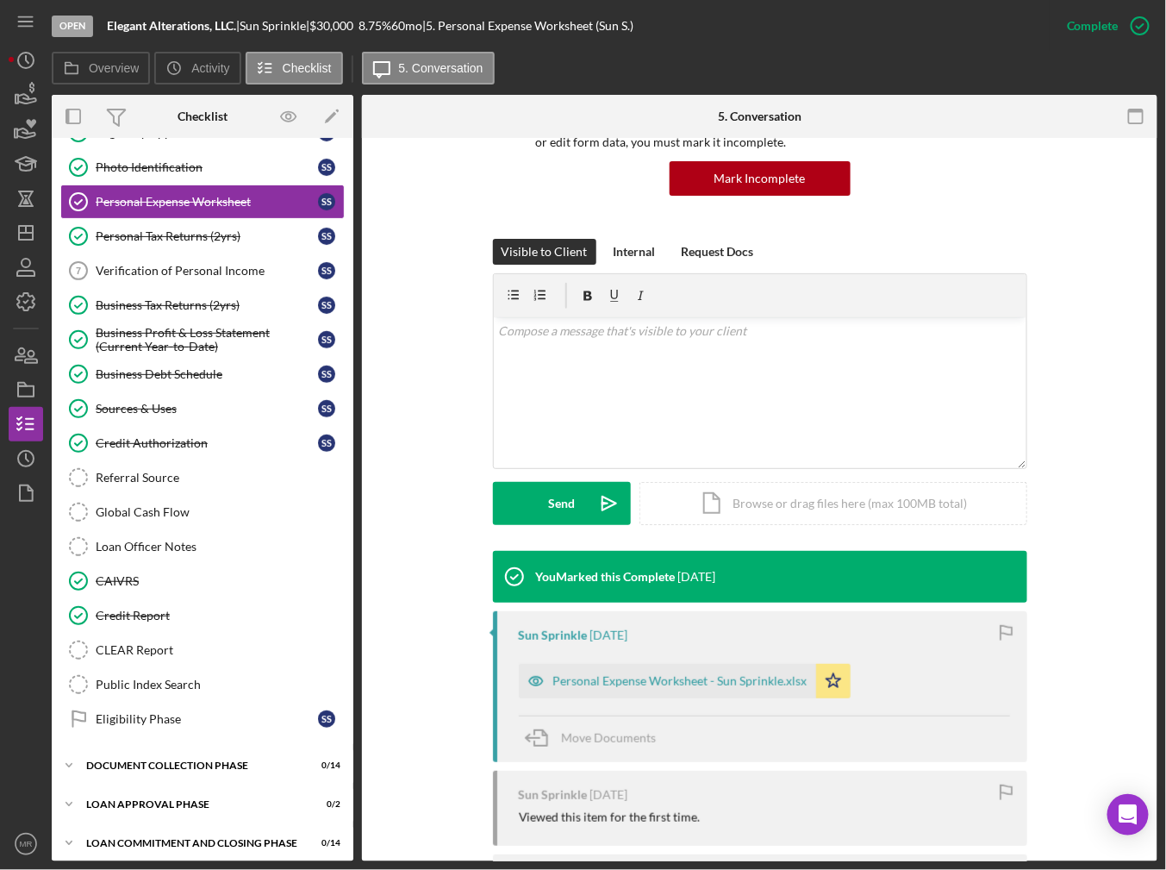
scroll to position [172, 0]
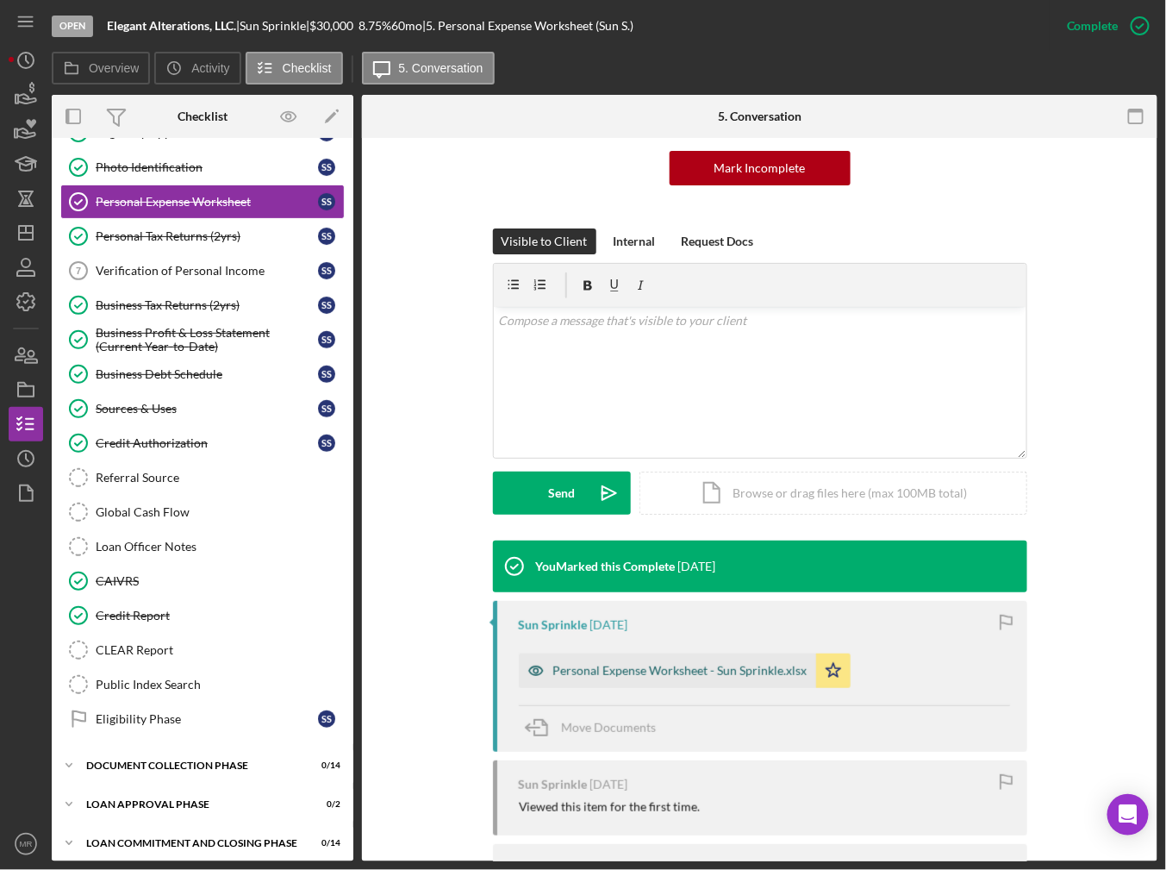
click at [654, 677] on div "Personal Expense Worksheet - Sun Sprinkle.xlsx" at bounding box center [667, 670] width 297 height 34
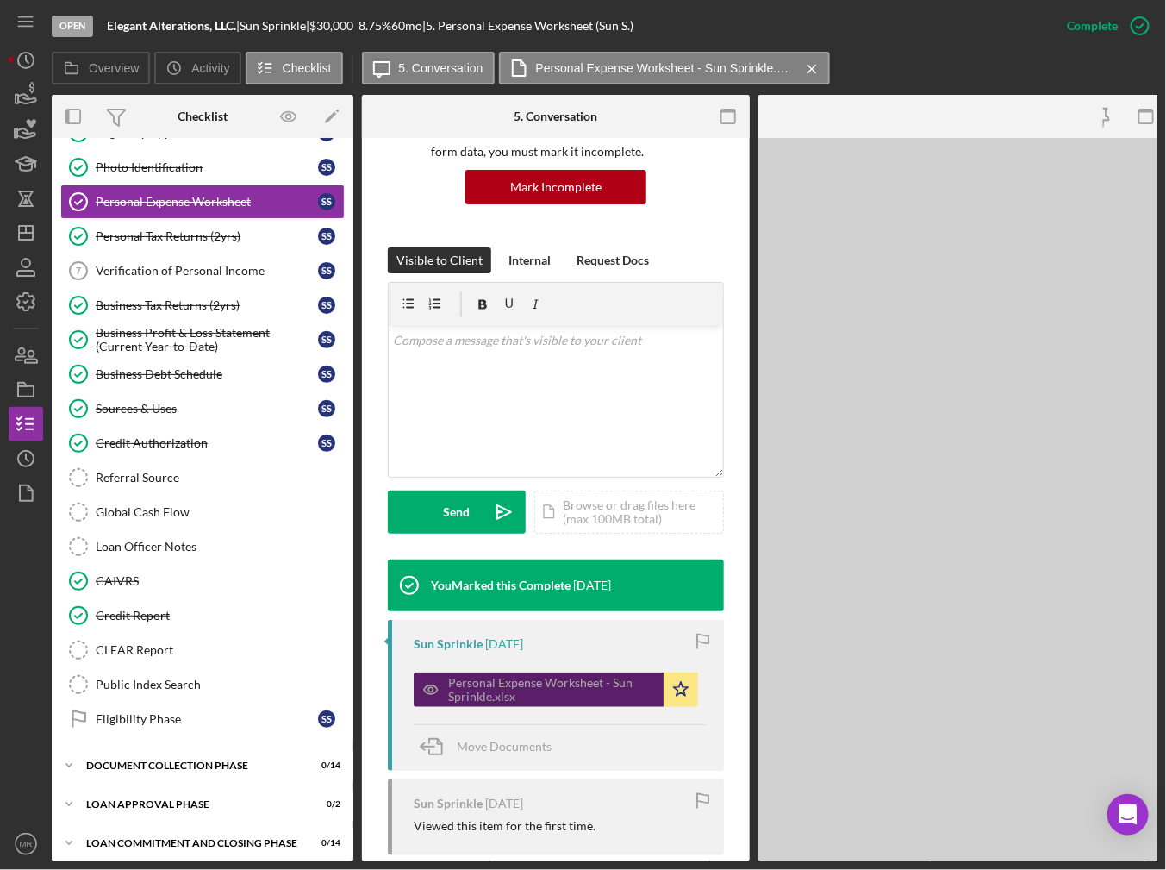
scroll to position [191, 0]
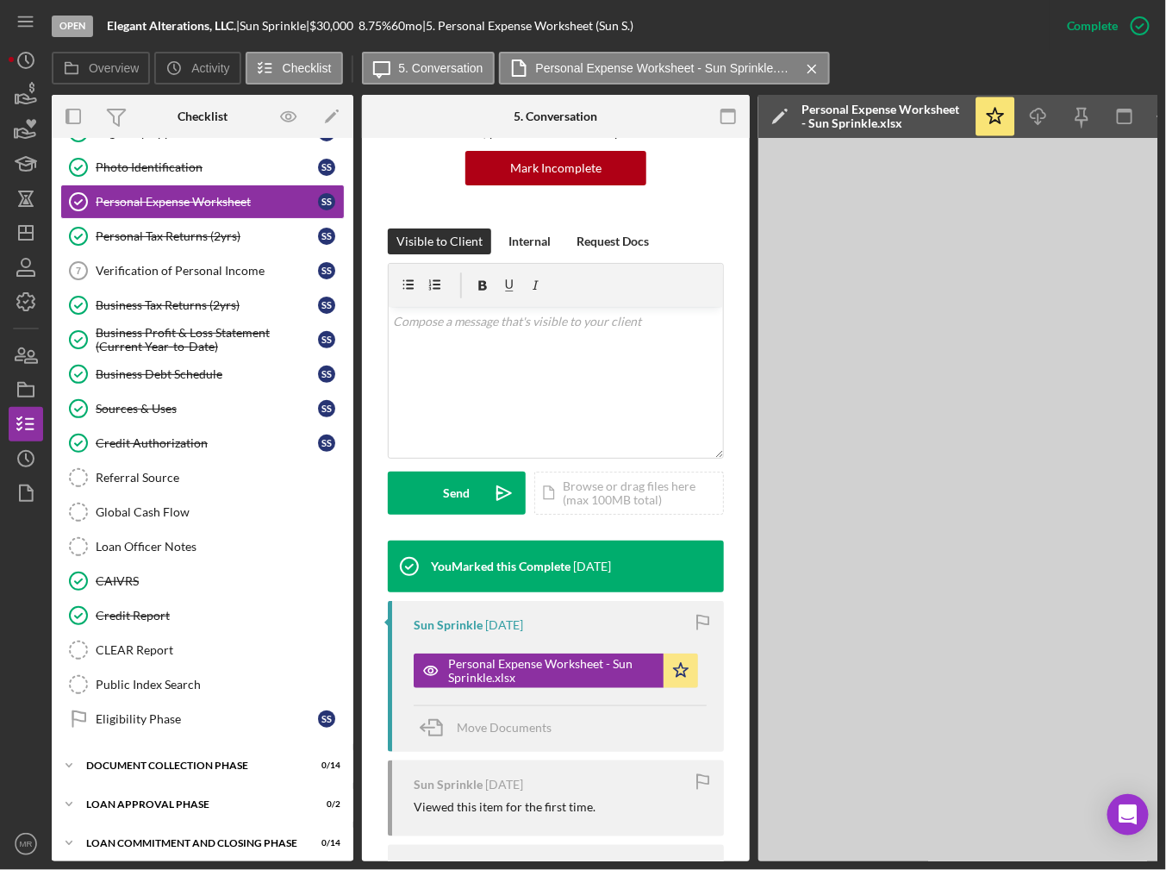
drag, startPoint x: 908, startPoint y: 860, endPoint x: 944, endPoint y: 857, distance: 36.4
click at [944, 857] on div "Open Elegant Alterations, LLC. | Sun Sprinkle | $30,000 $30,000 8.75 % 60 mo | …" at bounding box center [583, 435] width 1166 height 870
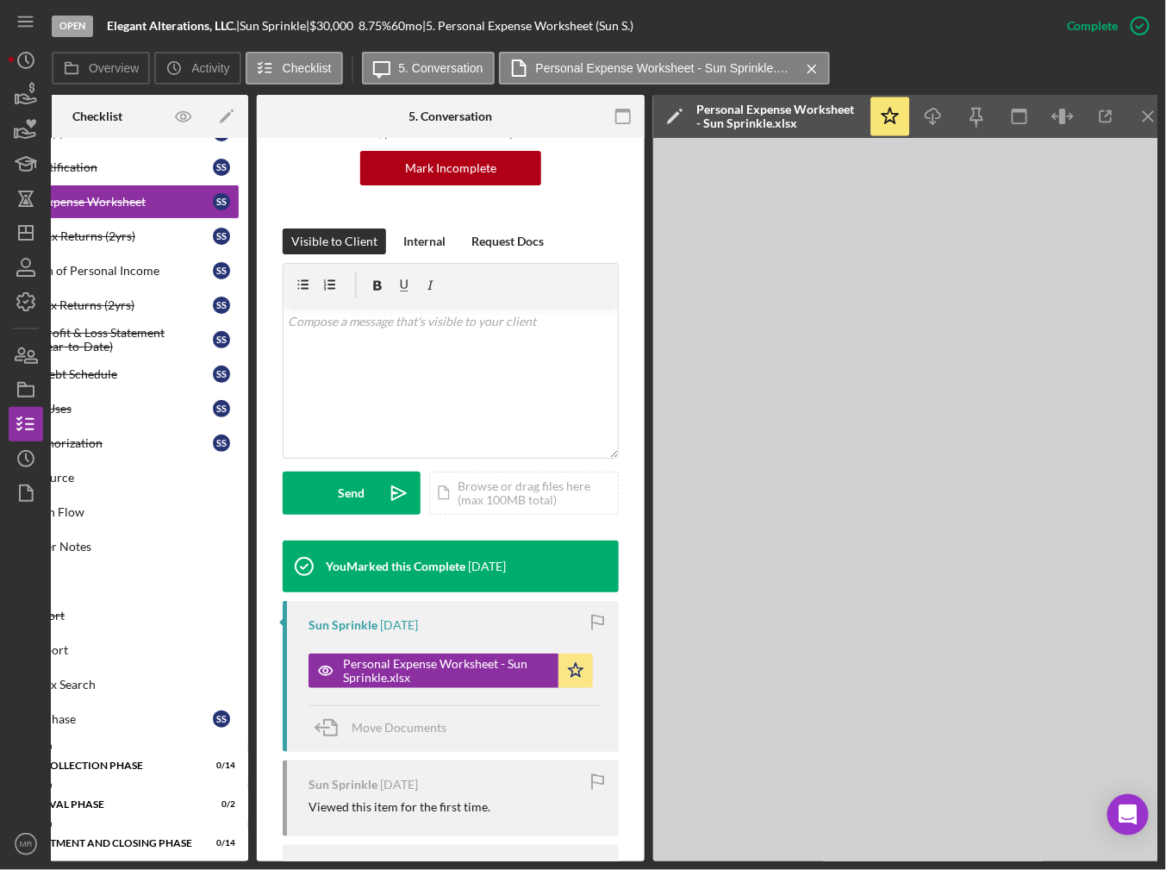
scroll to position [0, 117]
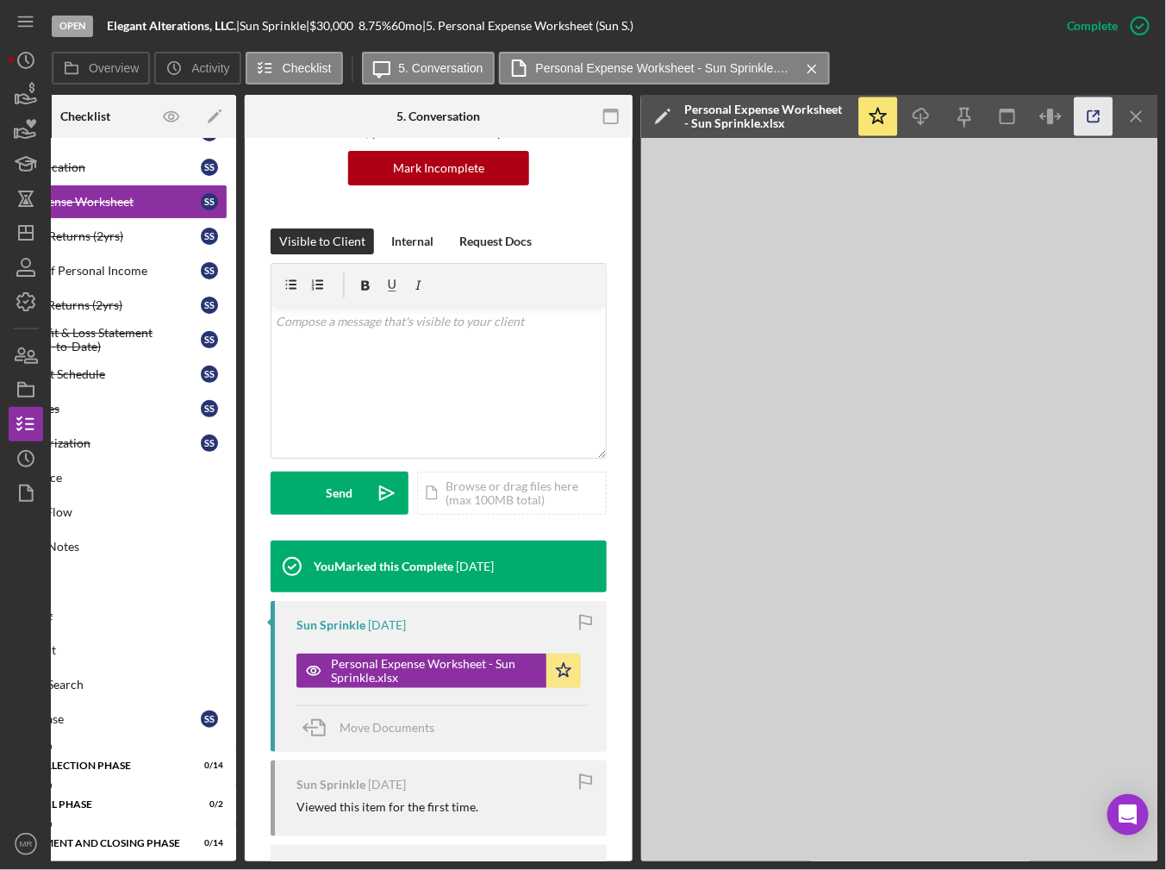
click at [1095, 118] on icon "button" at bounding box center [1094, 116] width 39 height 39
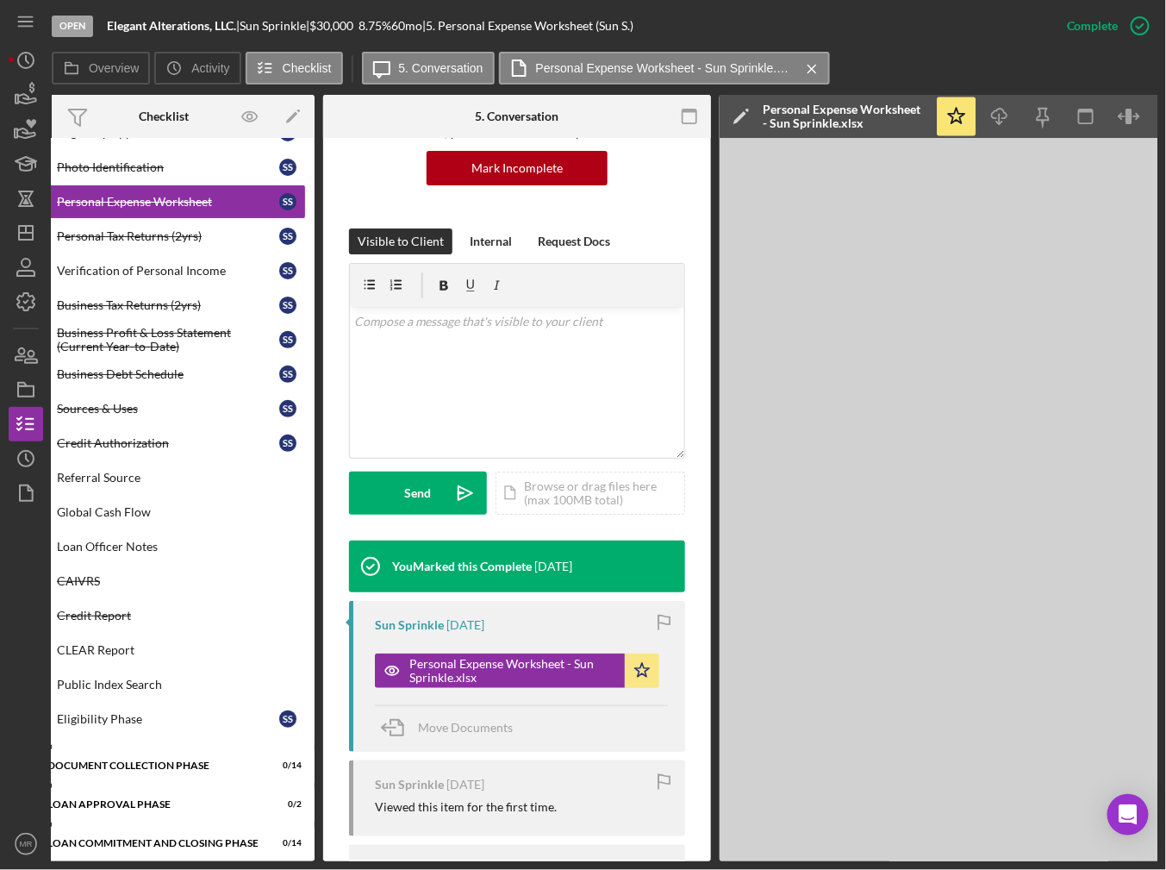
scroll to position [0, 0]
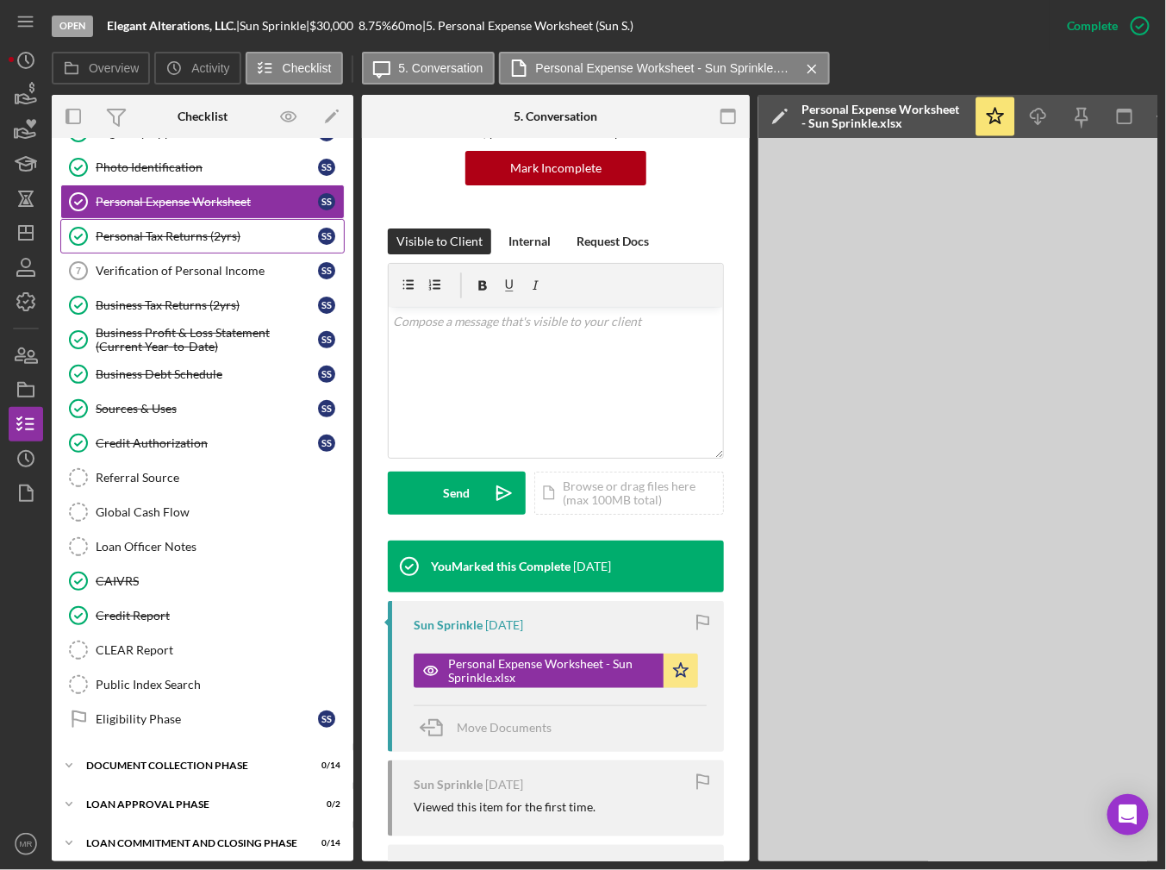
click at [239, 225] on link "Personal Tax Returns (2yrs) Personal Tax Returns (2yrs) S S" at bounding box center [202, 236] width 284 height 34
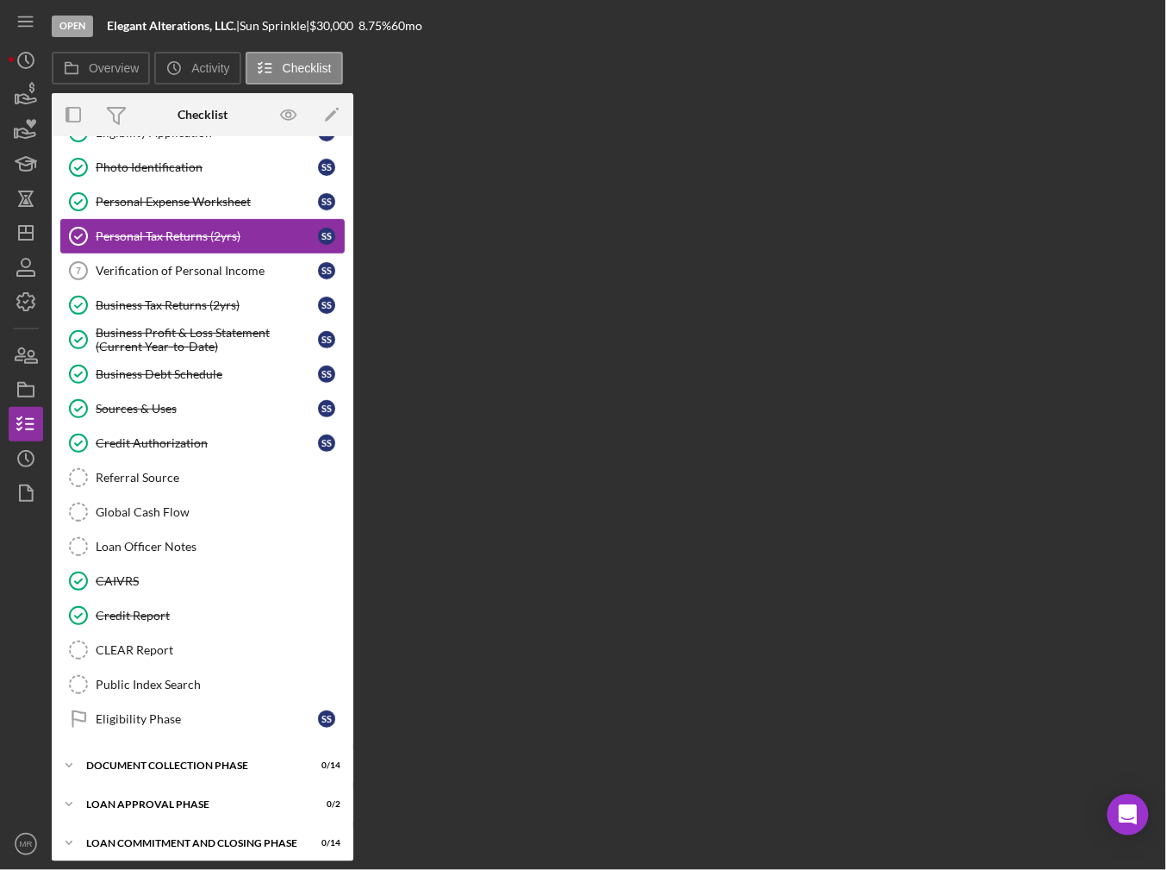
scroll to position [135, 0]
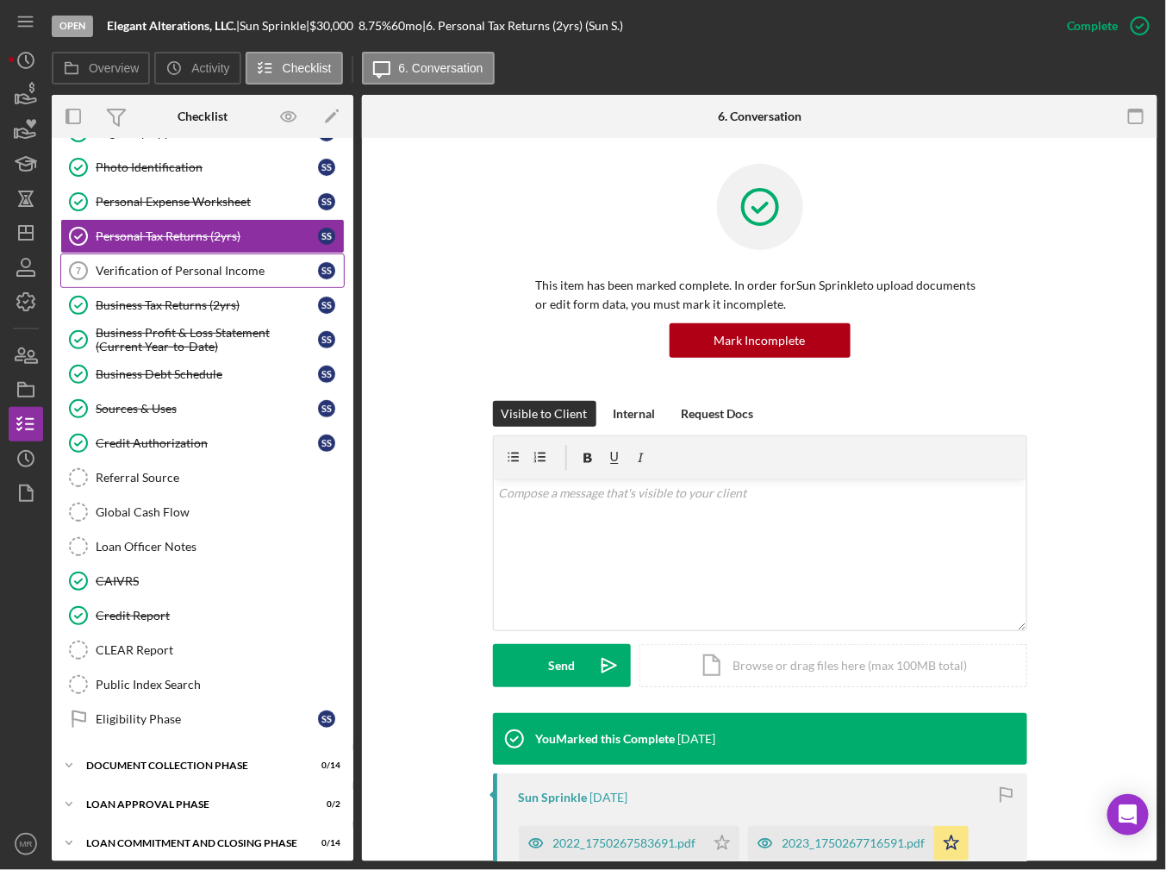
click at [246, 266] on div "Verification of Personal Income" at bounding box center [207, 271] width 222 height 14
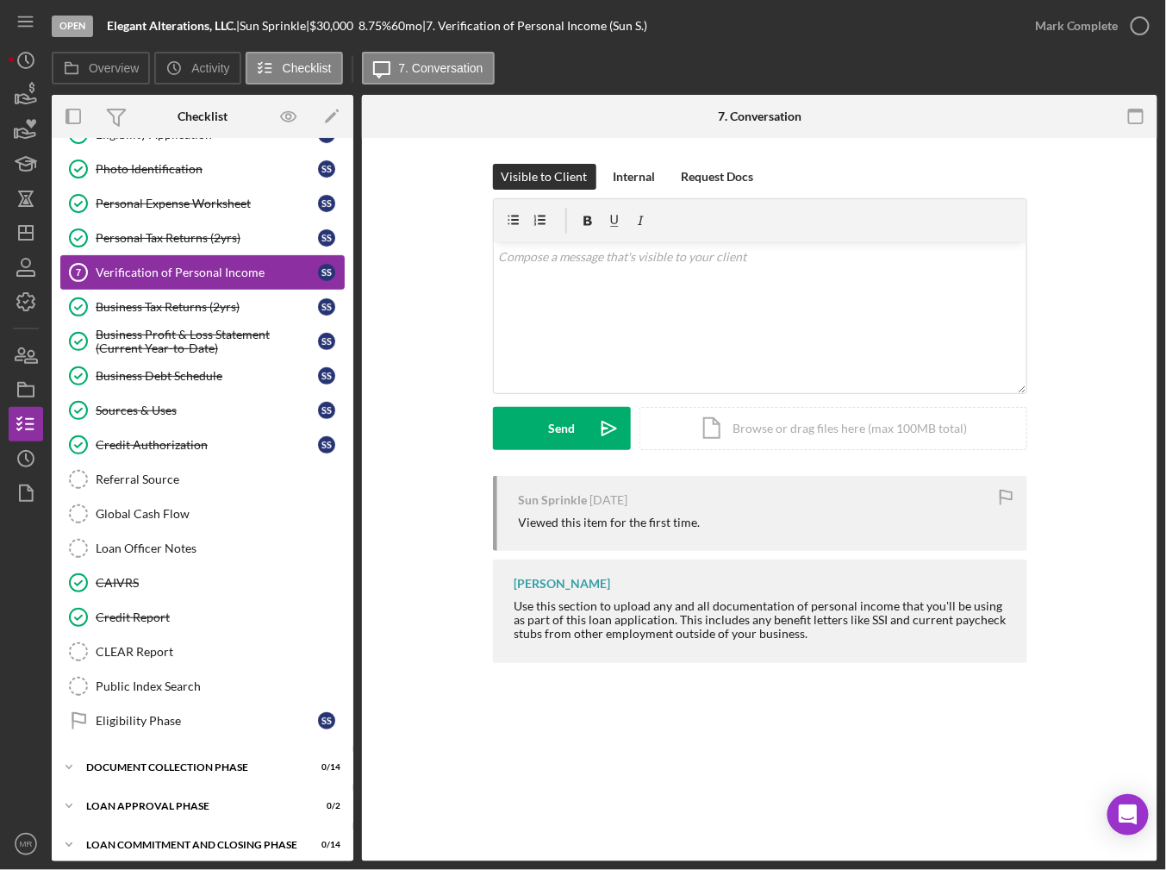
scroll to position [135, 0]
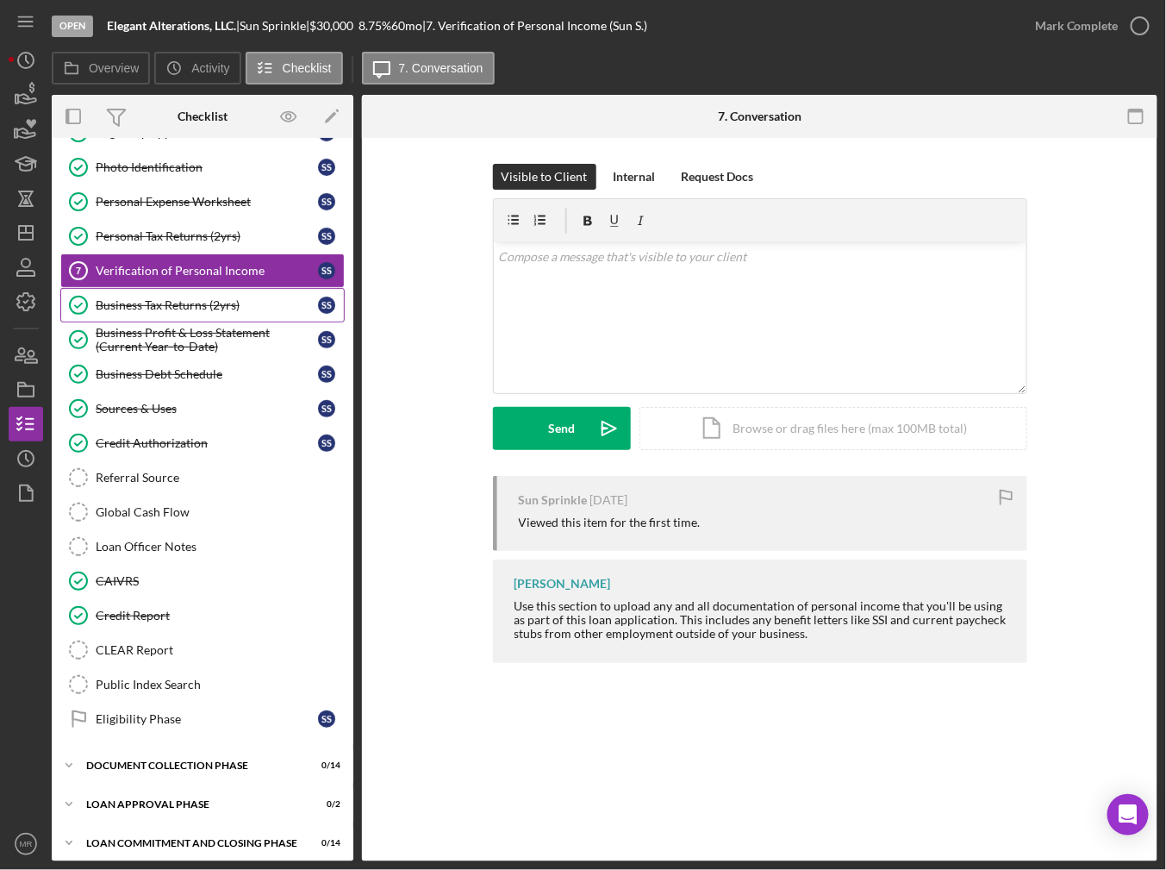
click at [207, 299] on div "Business Tax Returns (2yrs)" at bounding box center [207, 305] width 222 height 14
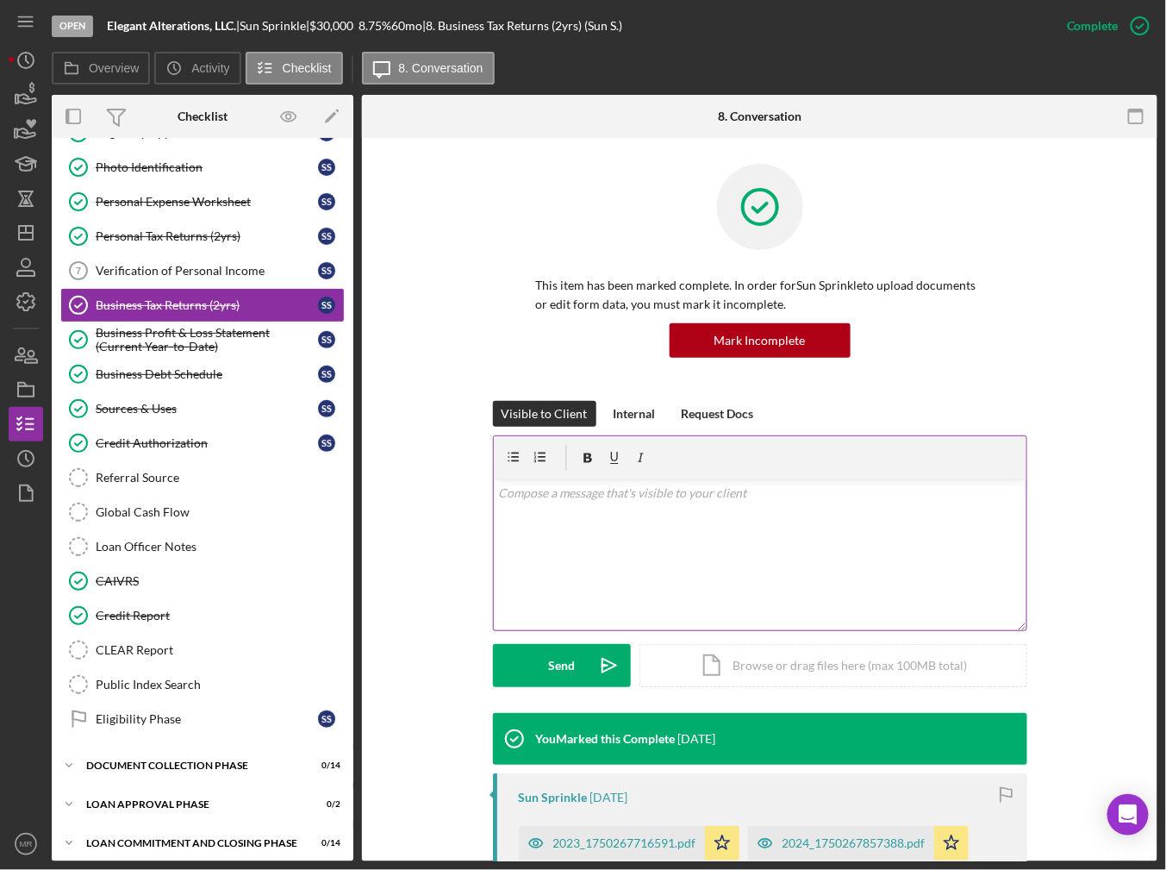
scroll to position [172, 0]
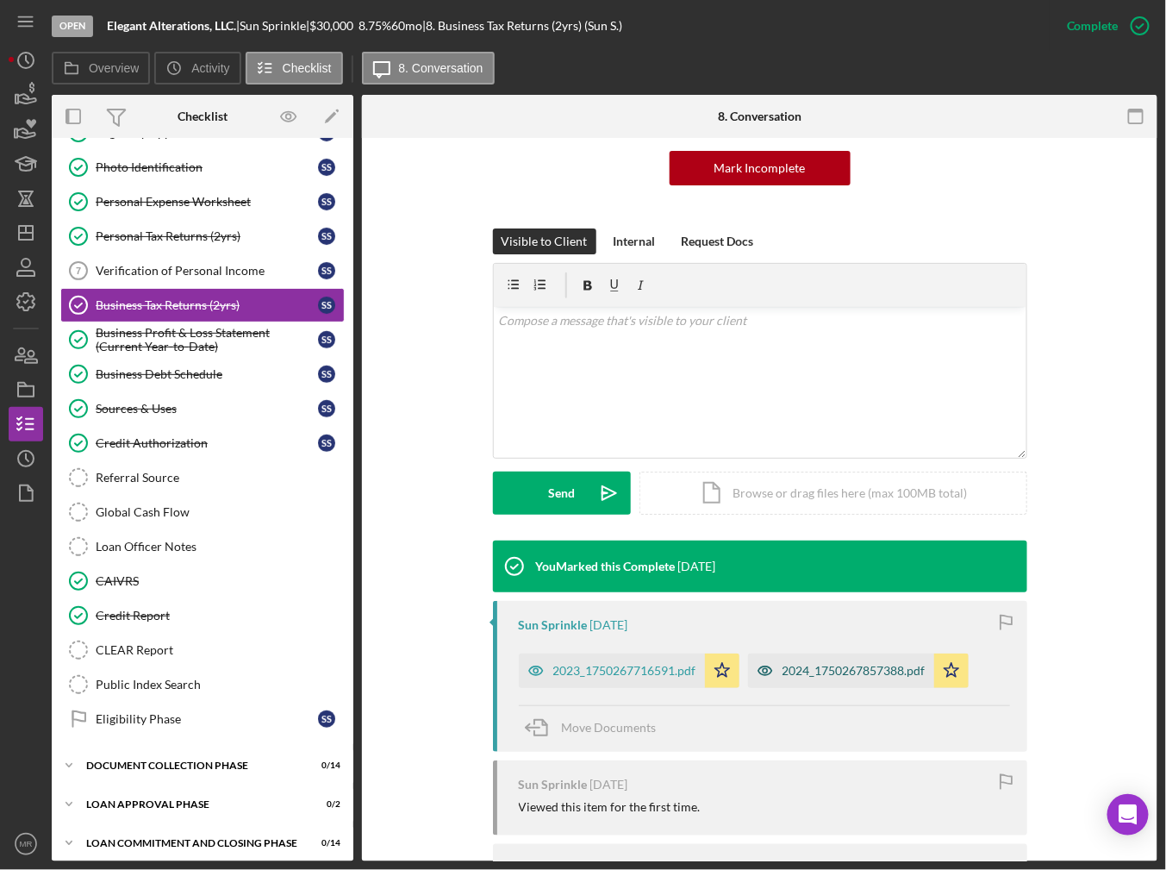
click at [799, 680] on div "2024_1750267857388.pdf" at bounding box center [841, 670] width 186 height 34
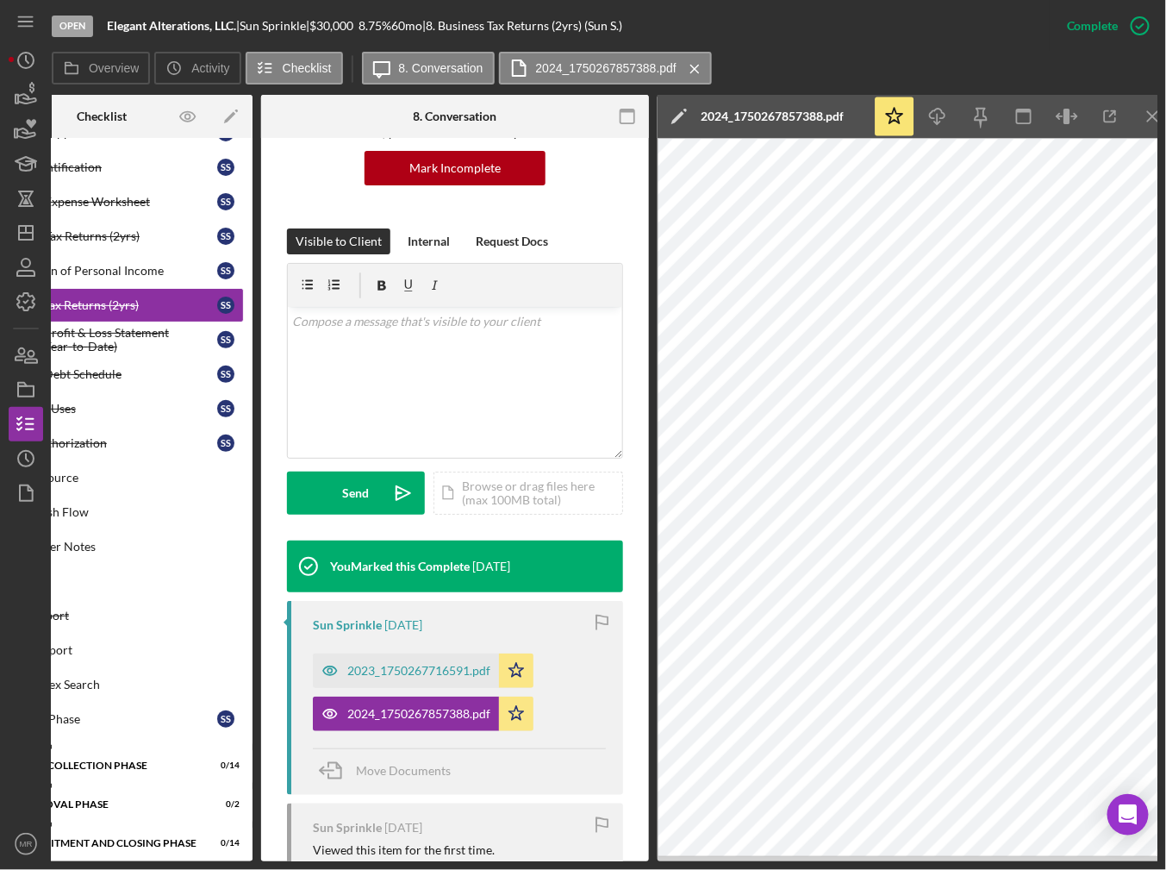
scroll to position [0, 117]
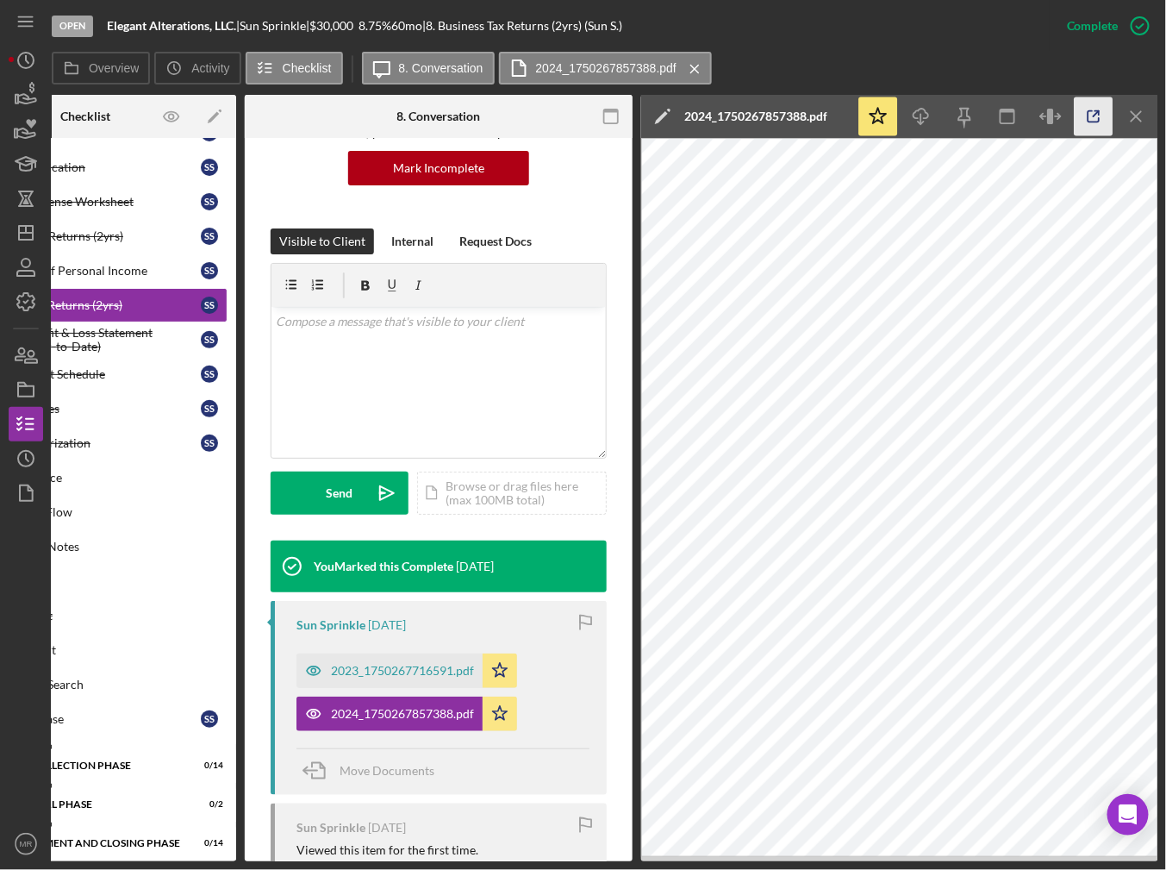
click at [1092, 108] on icon "button" at bounding box center [1094, 116] width 39 height 39
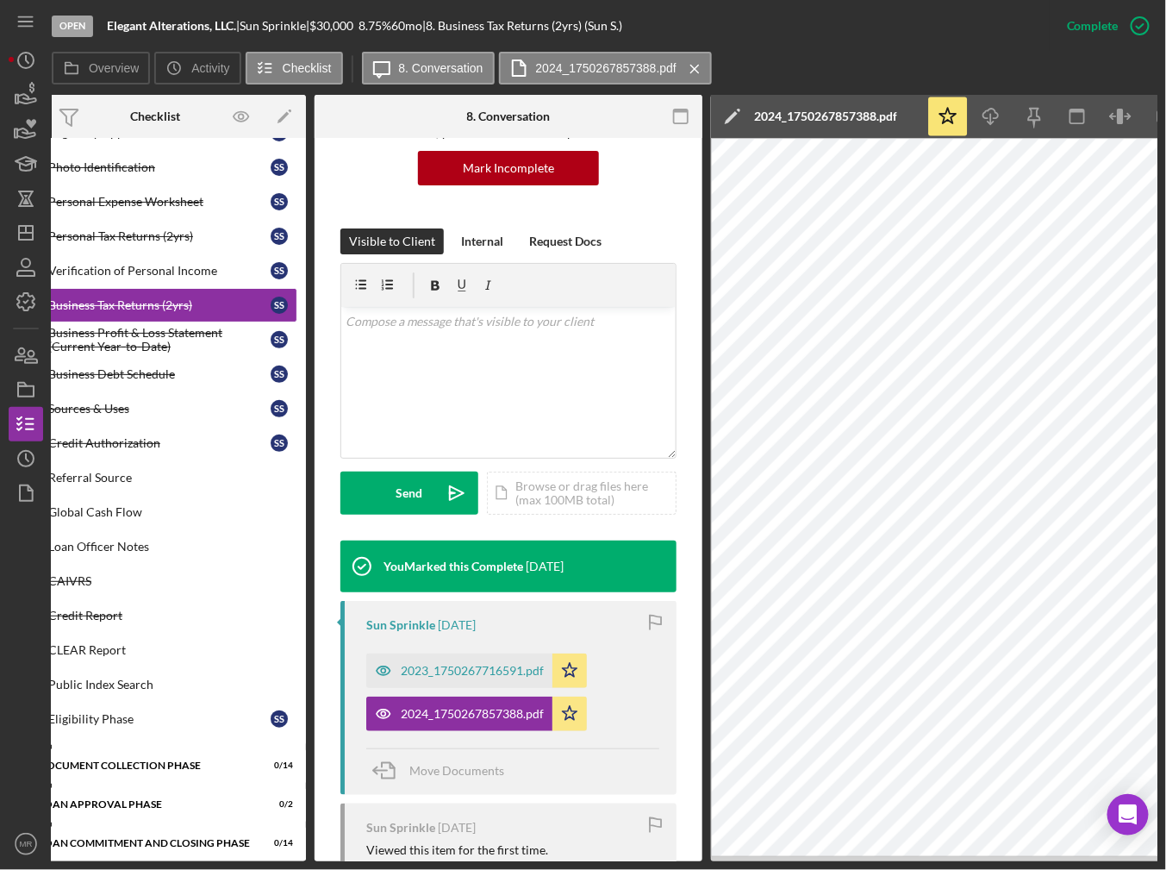
scroll to position [0, 0]
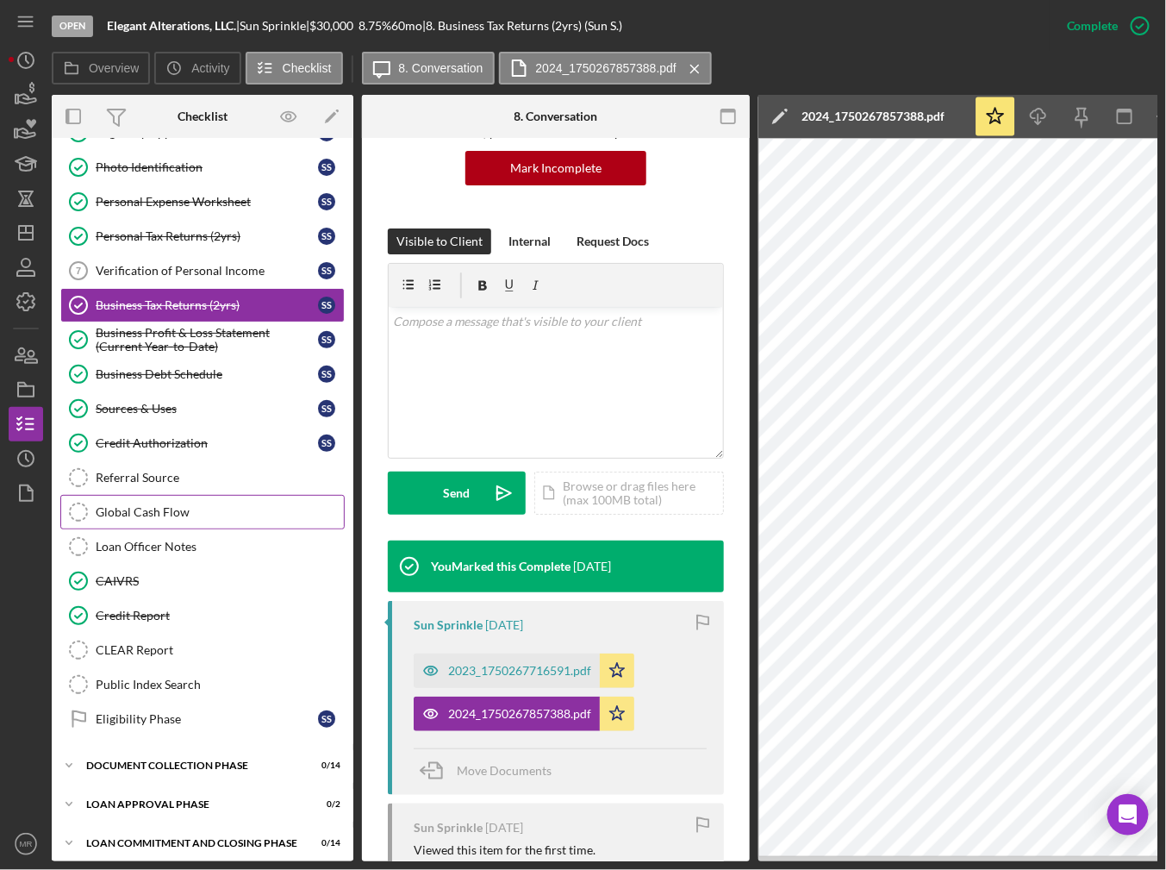
click at [190, 506] on div "Global Cash Flow" at bounding box center [220, 512] width 248 height 14
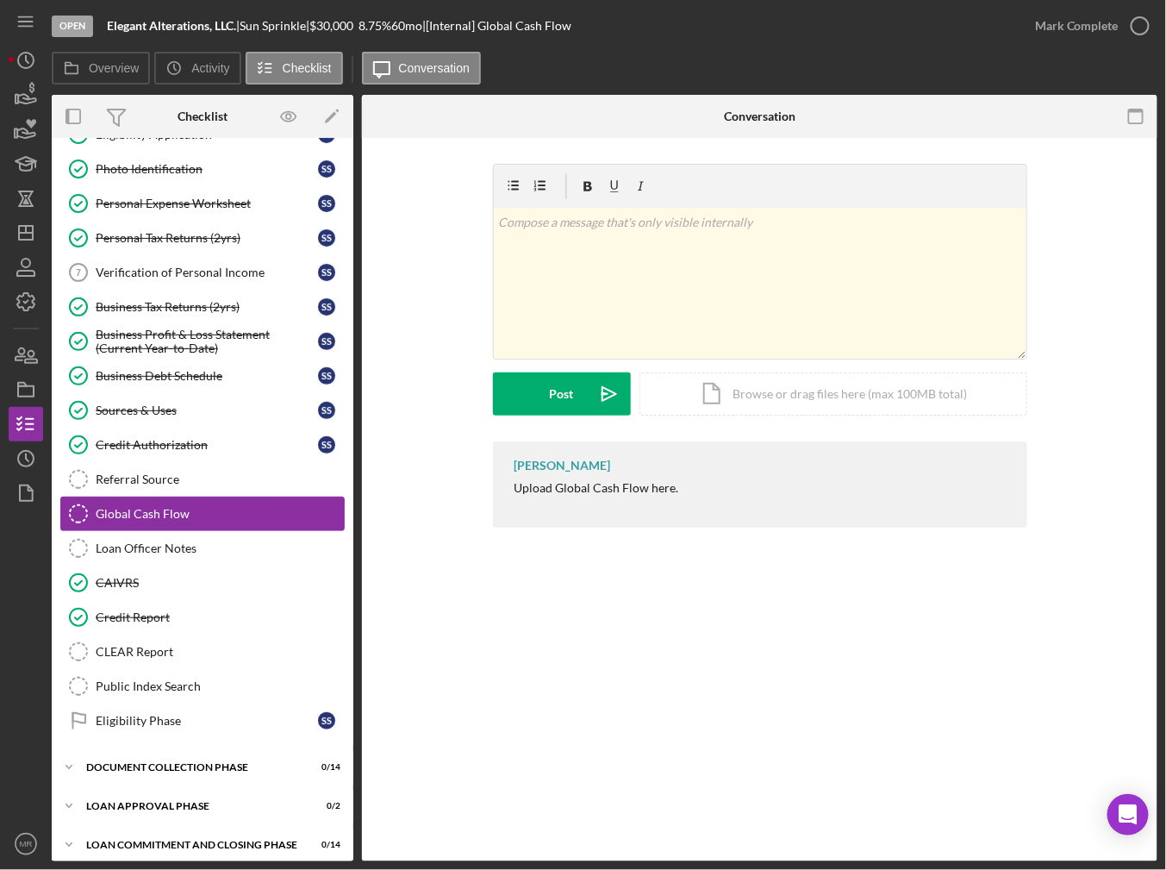
scroll to position [135, 0]
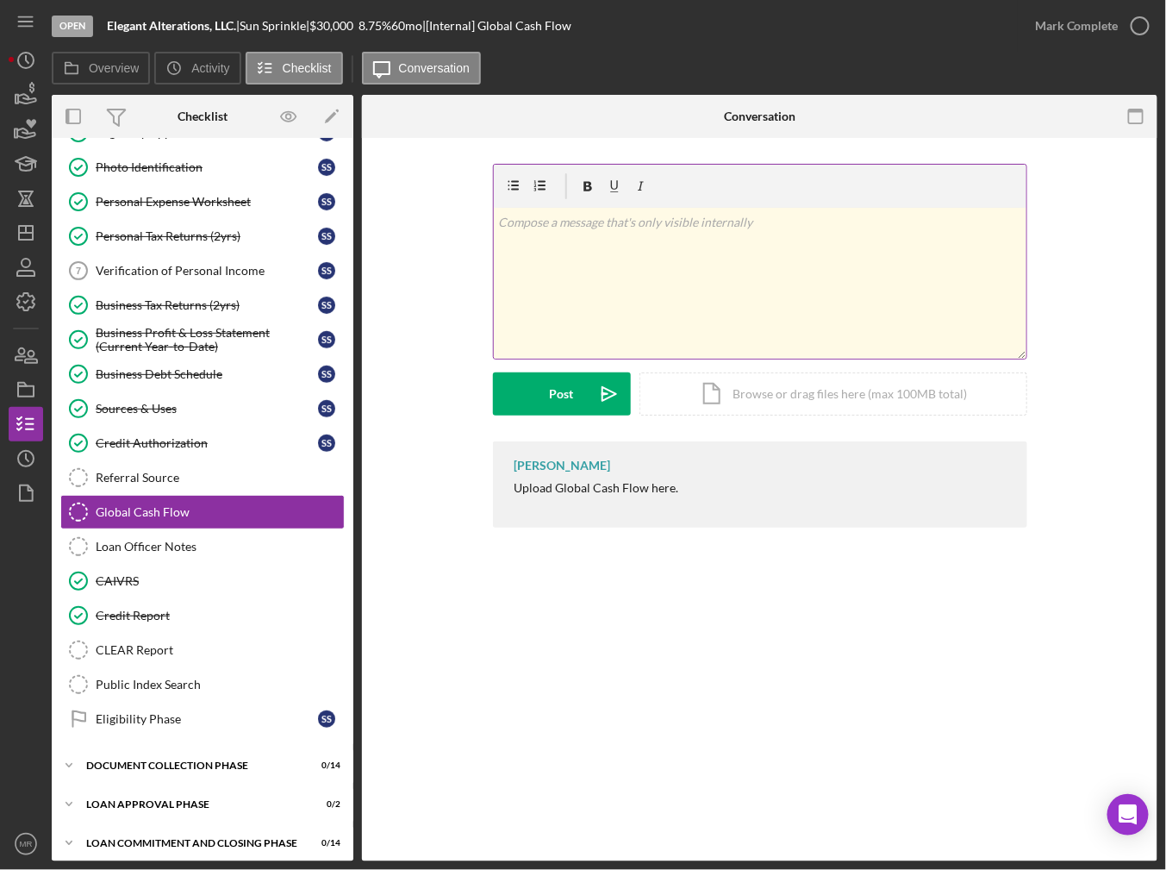
click at [640, 318] on div "v Color teal Color pink Remove color Add row above Add row below Add column bef…" at bounding box center [760, 283] width 533 height 151
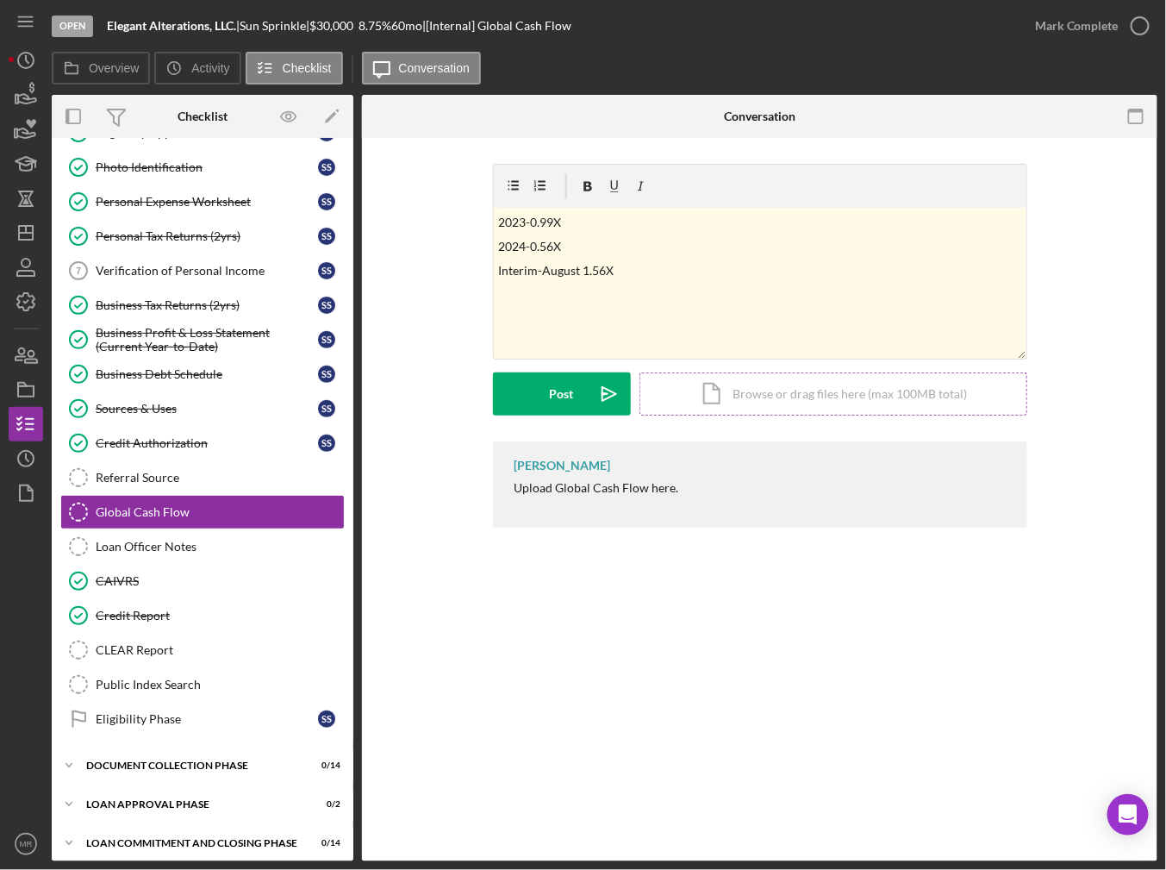
click at [839, 400] on div "Icon/Document Browse or drag files here (max 100MB total) Tap to choose files o…" at bounding box center [834, 393] width 388 height 43
click at [799, 385] on div "Icon/Document Browse or drag files here (max 100MB total) Tap to choose files o…" at bounding box center [834, 393] width 388 height 43
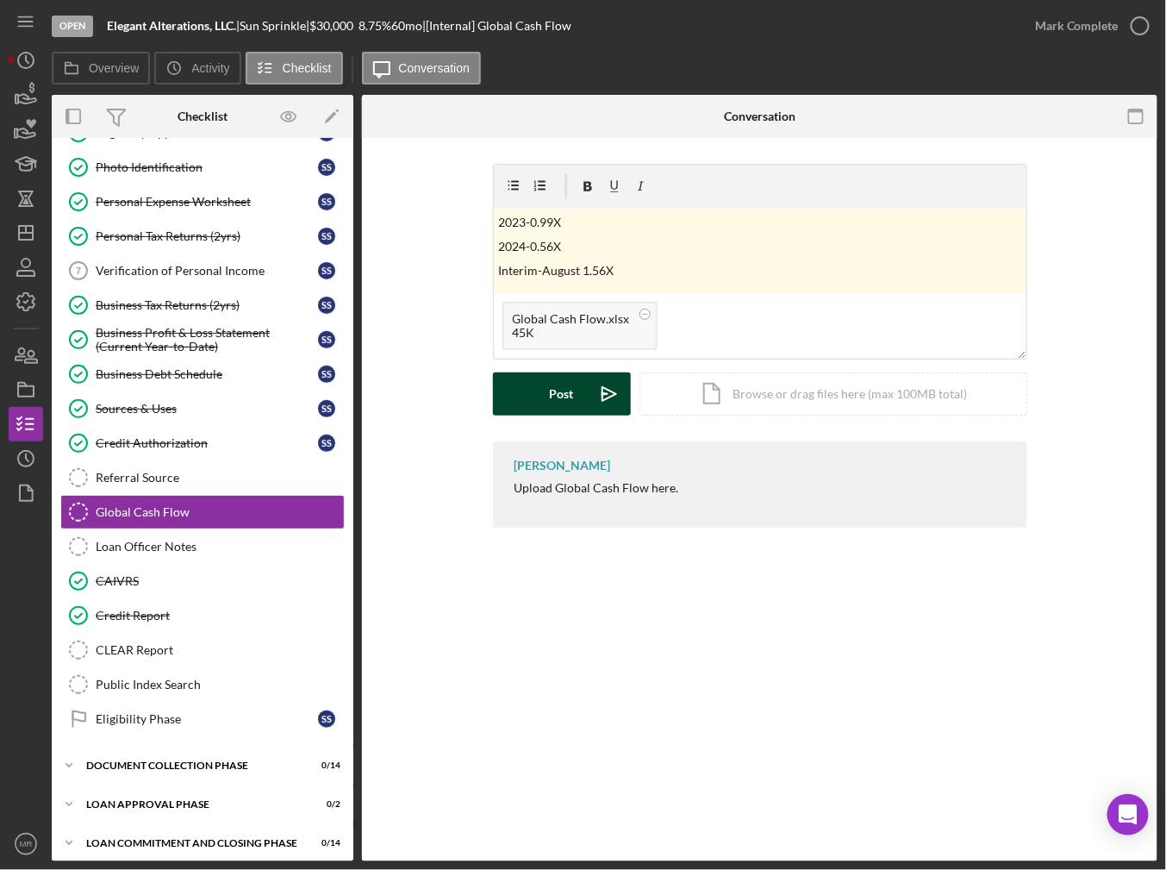
click at [567, 403] on div "Post" at bounding box center [562, 393] width 24 height 43
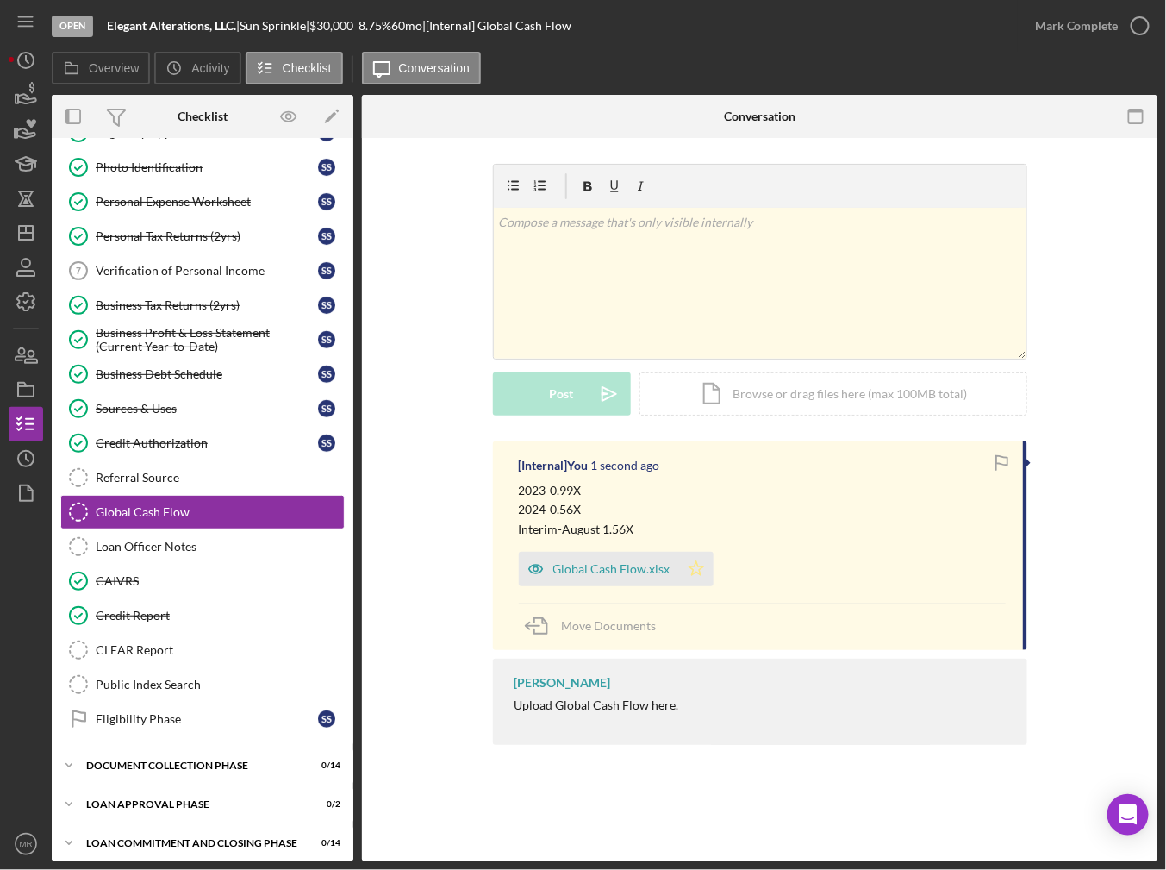
click at [699, 574] on icon "Icon/Star" at bounding box center [696, 569] width 34 height 34
click at [604, 564] on div "Global Cash Flow.xlsx" at bounding box center [611, 569] width 117 height 14
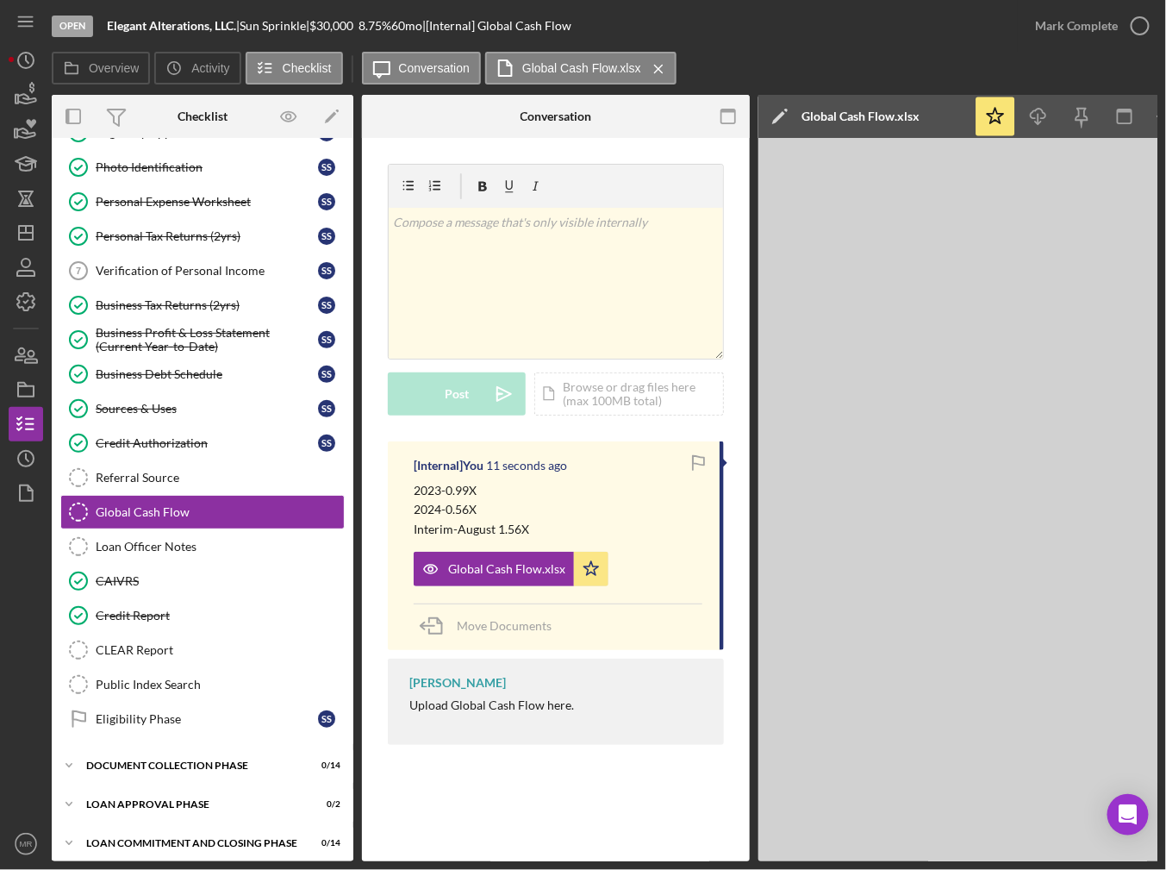
drag, startPoint x: 919, startPoint y: 862, endPoint x: 976, endPoint y: 858, distance: 57.0
click at [976, 858] on div "Open Elegant Alterations, LLC. | Sun Sprinkle | $30,000 $30,000 8.75 % 60 mo | …" at bounding box center [583, 435] width 1166 height 870
drag, startPoint x: 976, startPoint y: 861, endPoint x: 1066, endPoint y: 858, distance: 90.6
click at [1066, 858] on div "Open Elegant Alterations, LLC. | Sun Sprinkle | $30,000 $30,000 8.75 % 60 mo | …" at bounding box center [583, 435] width 1166 height 870
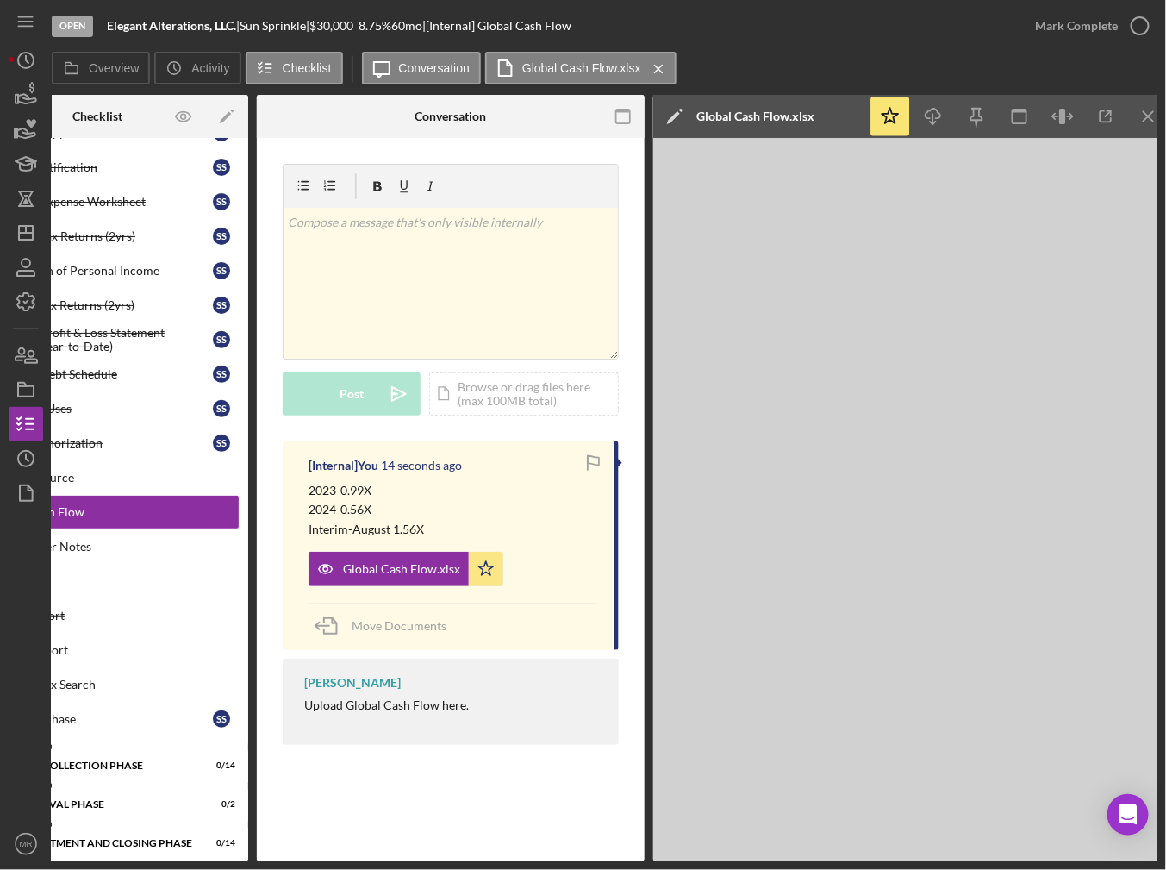
scroll to position [0, 117]
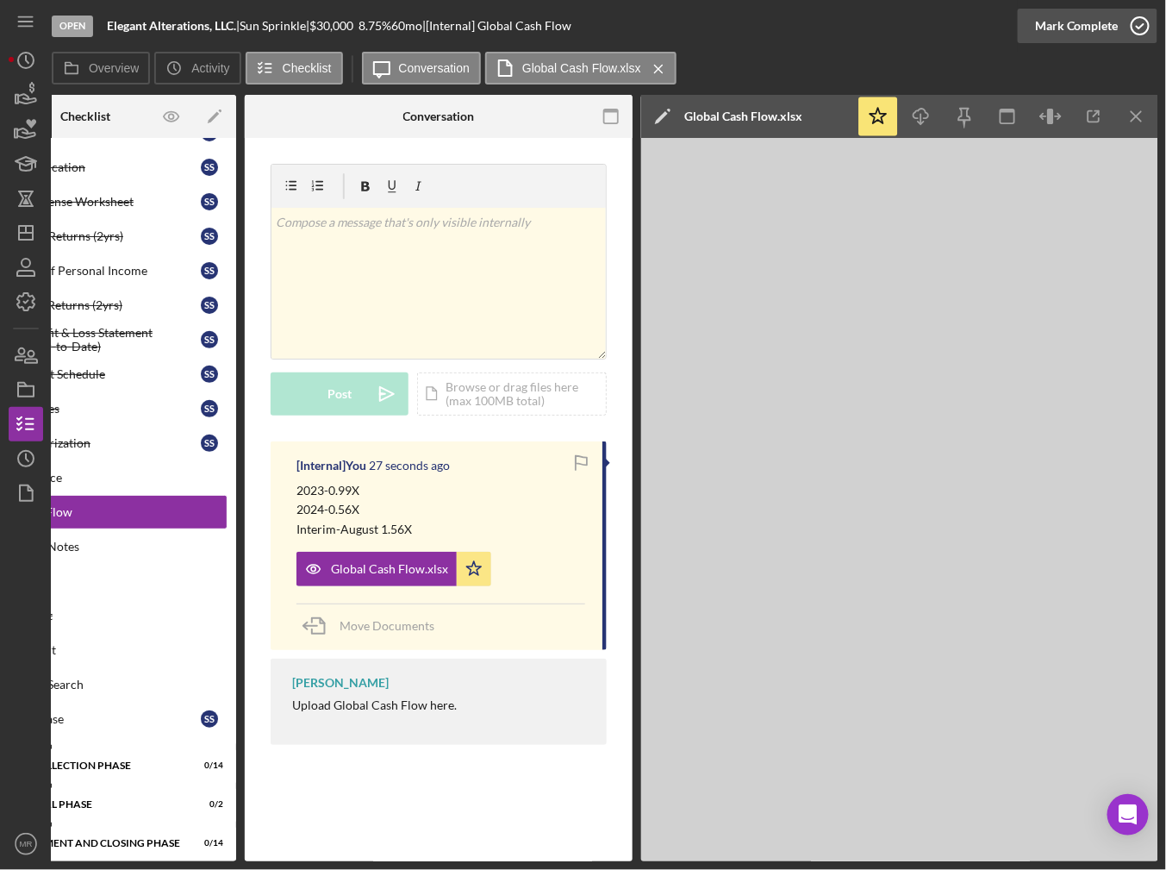
click at [1062, 26] on div "Mark Complete" at bounding box center [1077, 26] width 84 height 34
